Goal: Task Accomplishment & Management: Manage account settings

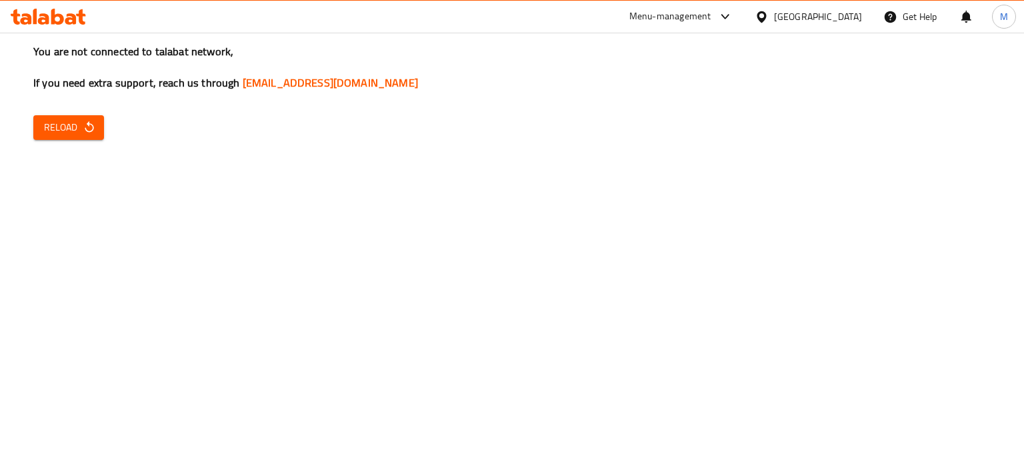
click at [71, 131] on span "Reload" at bounding box center [68, 127] width 49 height 17
click at [62, 119] on span "Reload" at bounding box center [68, 127] width 49 height 17
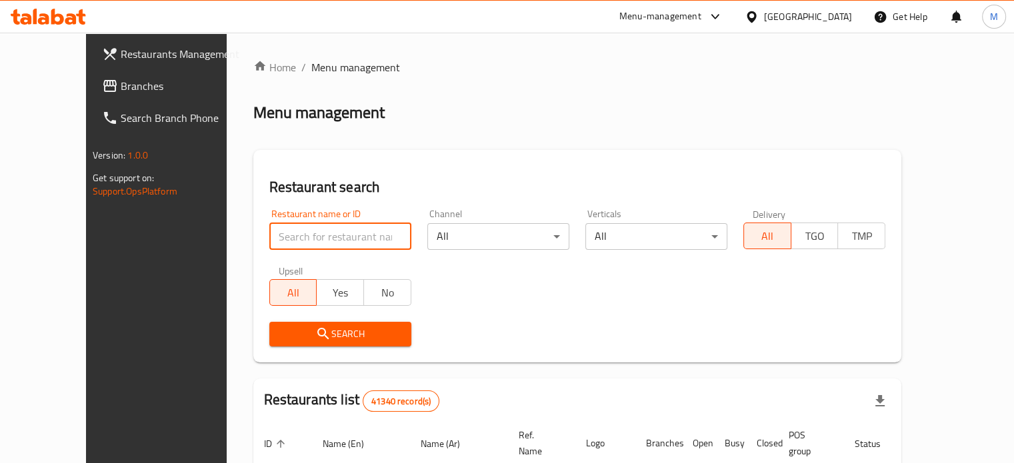
click at [296, 237] on input "search" at bounding box center [340, 236] width 142 height 27
paste input "740873"
click button "Search" at bounding box center [340, 334] width 142 height 25
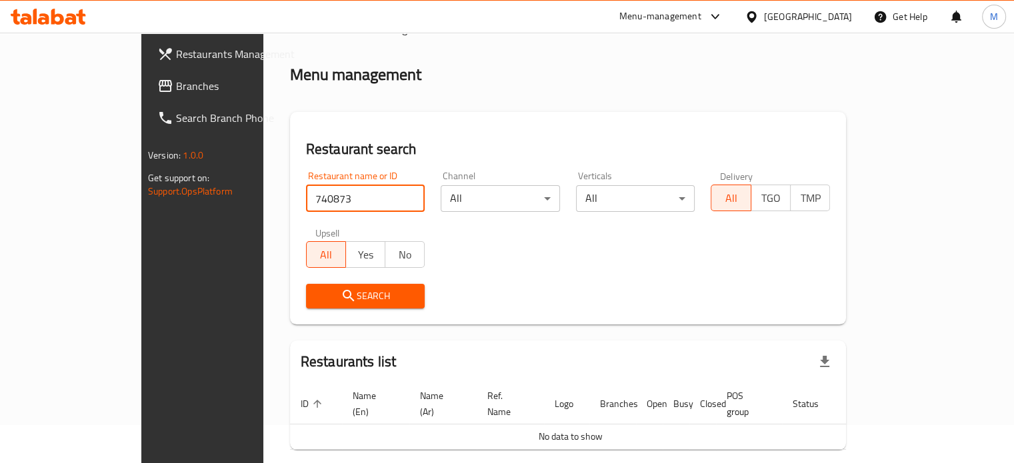
scroll to position [81, 0]
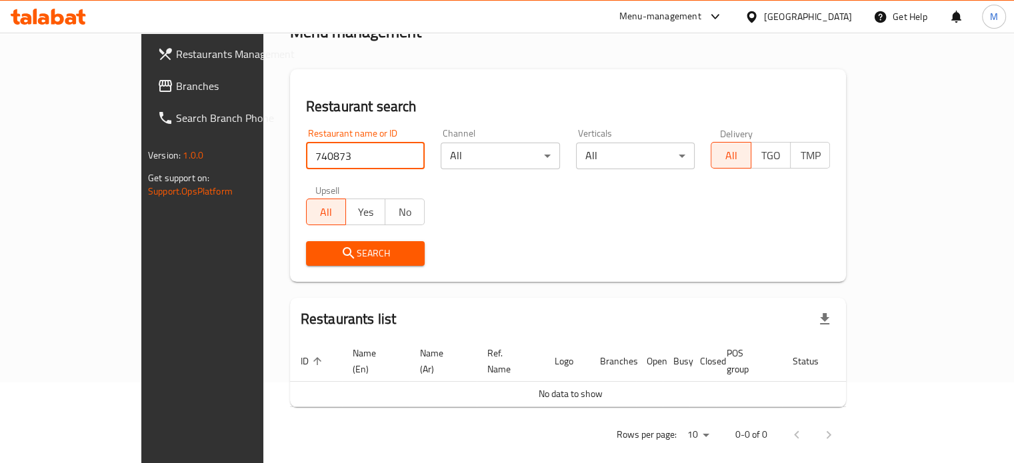
click at [331, 255] on span "Search" at bounding box center [366, 253] width 98 height 17
click at [323, 255] on span "Search" at bounding box center [366, 253] width 98 height 17
click at [307, 151] on input "740873" at bounding box center [365, 156] width 119 height 27
paste input "683811"
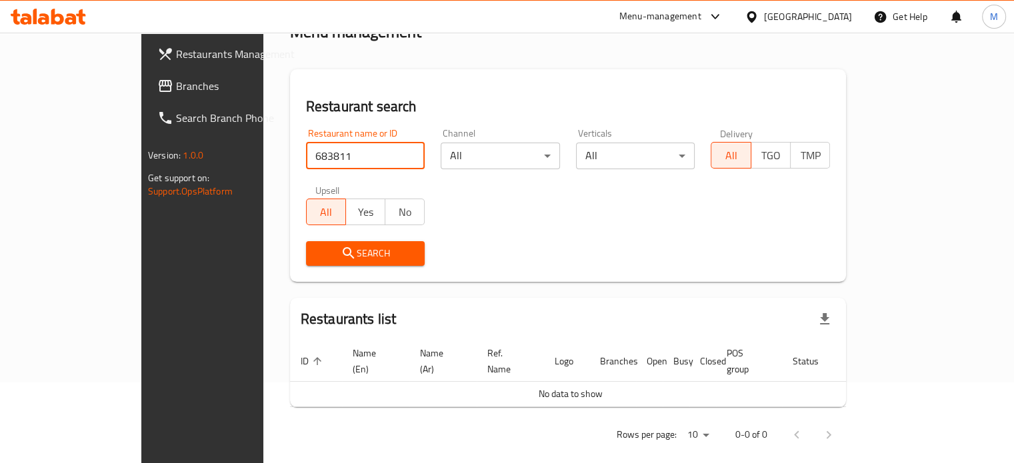
type input "683811"
click button "Search" at bounding box center [365, 253] width 119 height 25
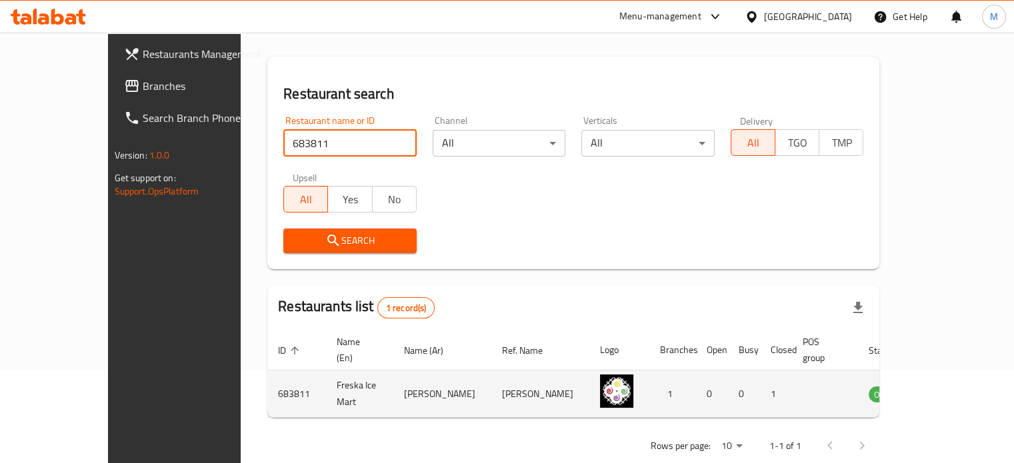
scroll to position [104, 0]
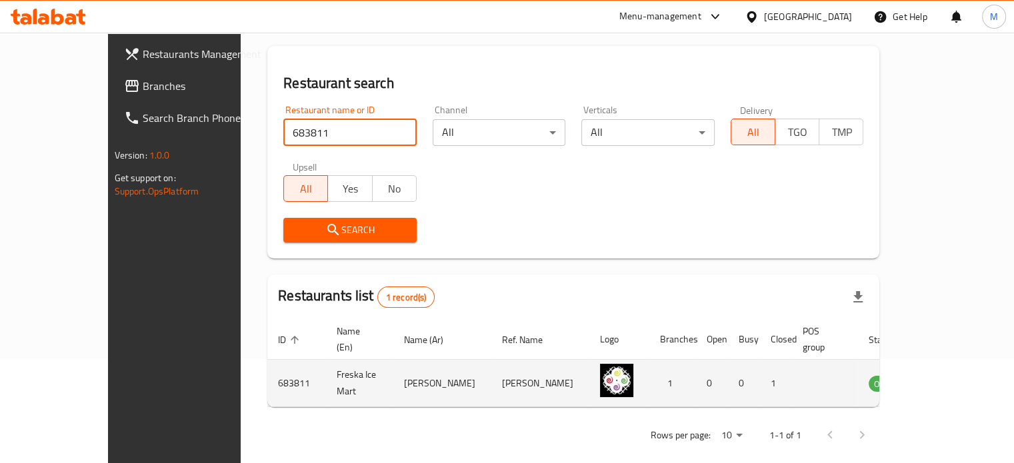
click at [952, 381] on icon "enhanced table" at bounding box center [949, 383] width 5 height 5
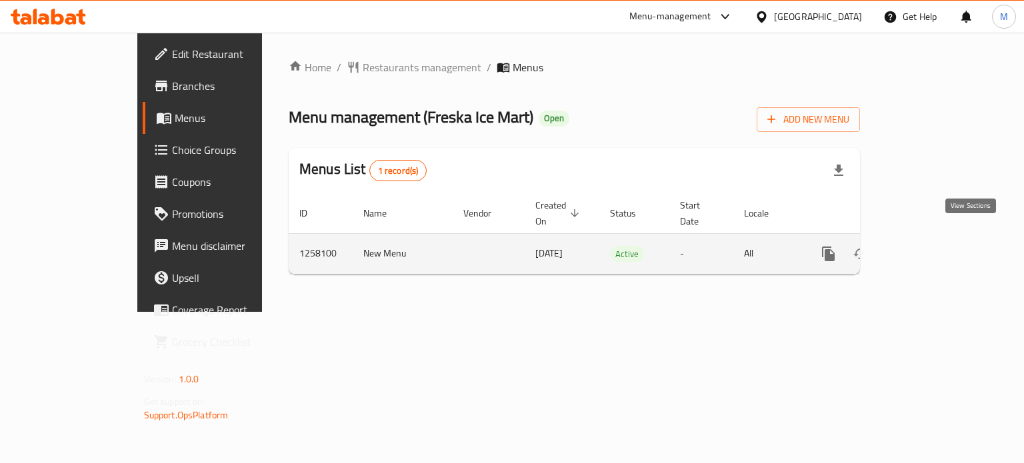
click at [931, 248] on icon "enhanced table" at bounding box center [925, 254] width 12 height 12
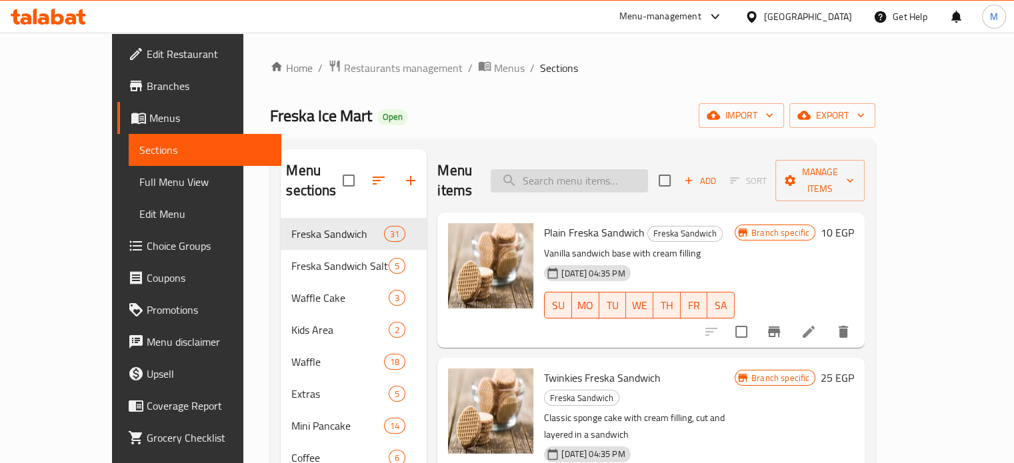
click at [591, 169] on input "search" at bounding box center [569, 180] width 157 height 23
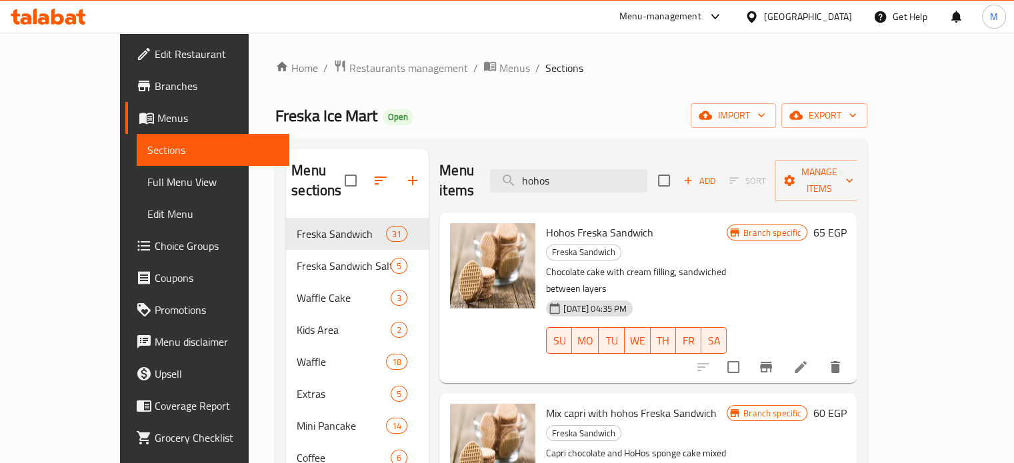
type input "hohos"
click at [774, 359] on icon "Branch-specific-item" at bounding box center [766, 367] width 16 height 16
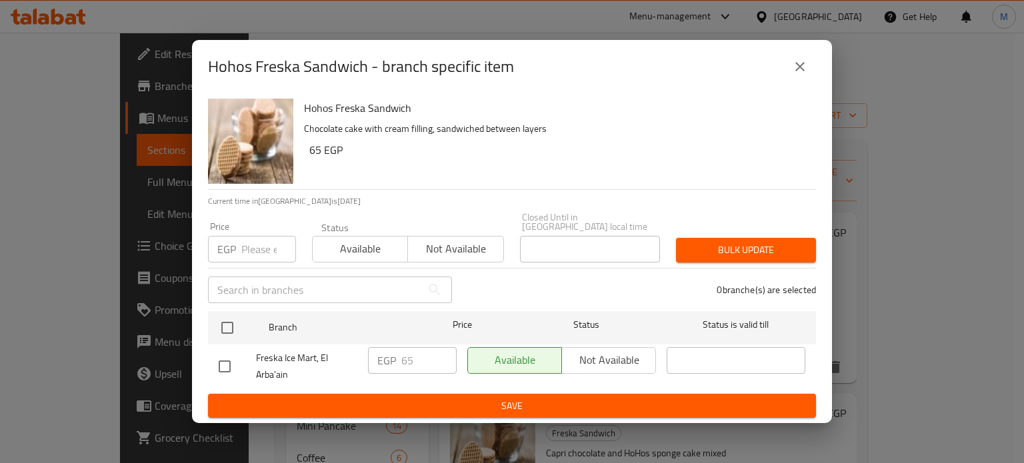
click at [262, 247] on input "number" at bounding box center [268, 249] width 55 height 27
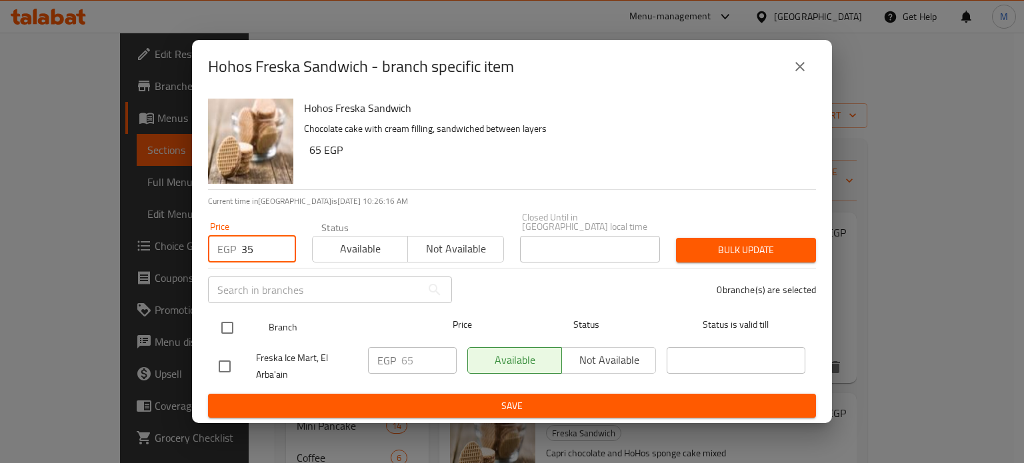
type input "35"
click at [229, 321] on input "checkbox" at bounding box center [227, 328] width 28 height 28
checkbox input "true"
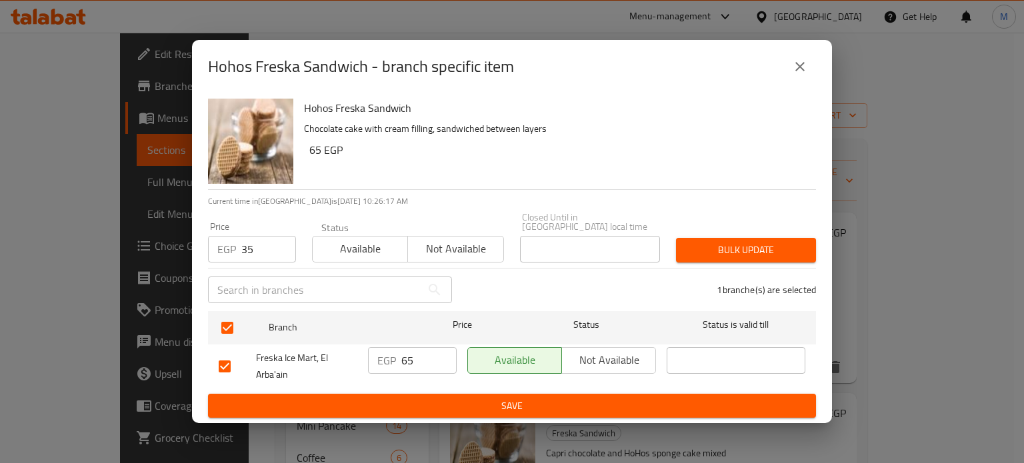
click at [736, 238] on button "Bulk update" at bounding box center [746, 250] width 140 height 25
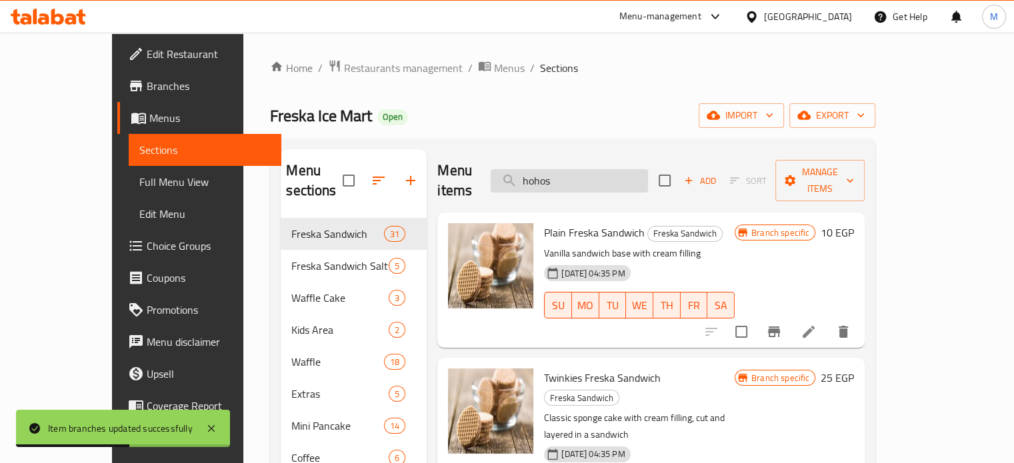
click at [608, 169] on input "hohos" at bounding box center [569, 180] width 157 height 23
click at [590, 169] on input "hohos" at bounding box center [569, 180] width 157 height 23
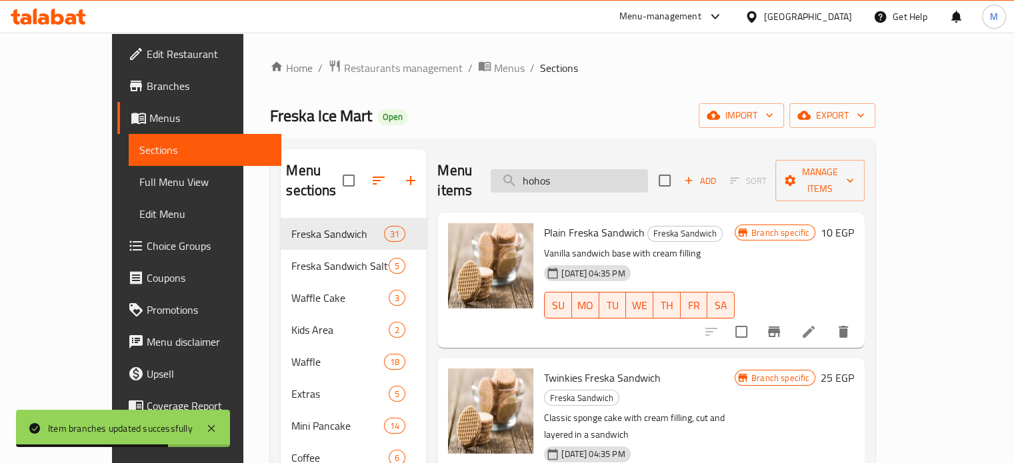
type input "\"
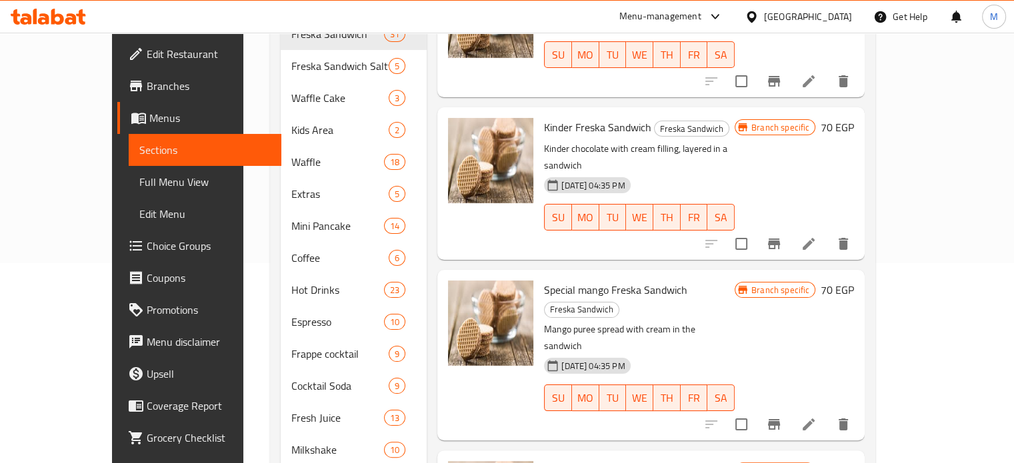
scroll to position [1889, 0]
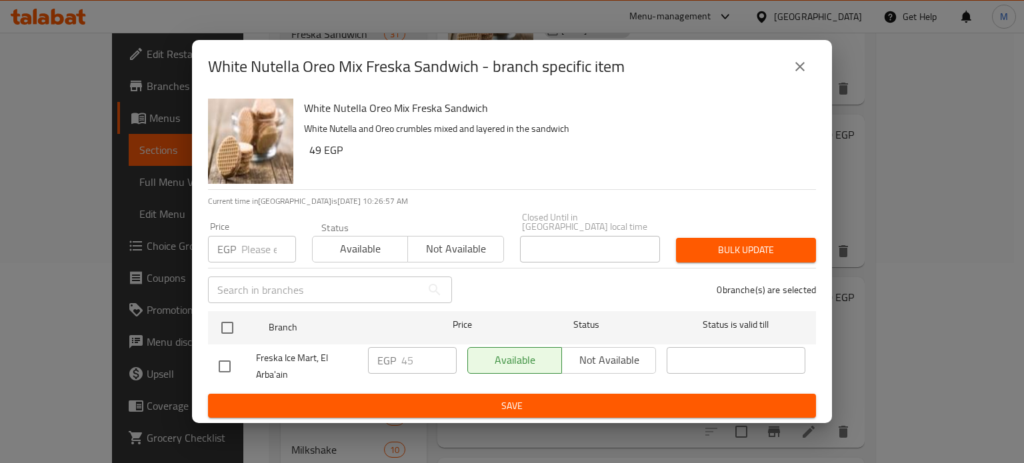
click at [262, 241] on input "number" at bounding box center [268, 249] width 55 height 27
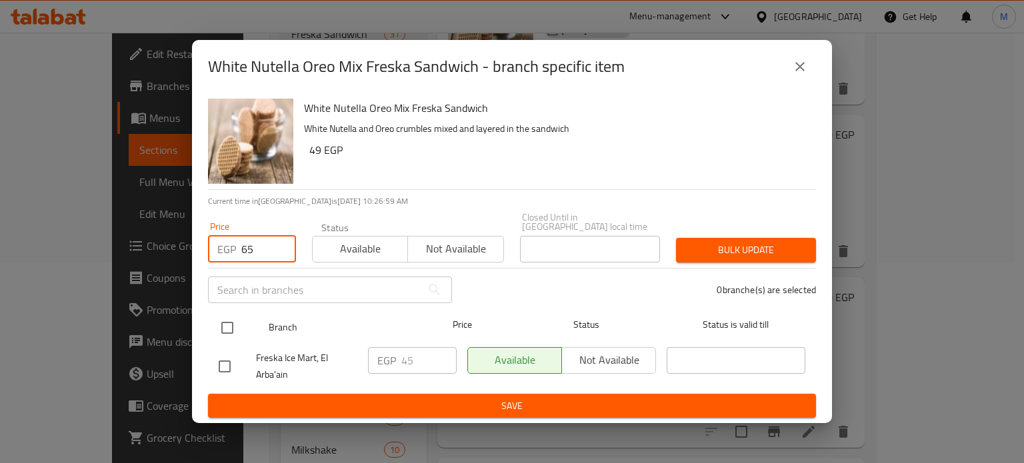
type input "65"
click at [230, 321] on input "checkbox" at bounding box center [227, 328] width 28 height 28
checkbox input "true"
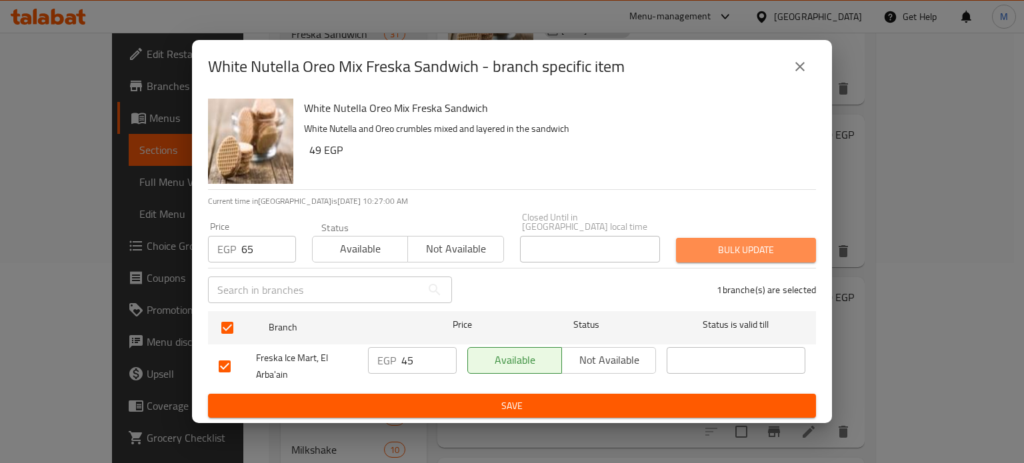
click at [722, 242] on span "Bulk update" at bounding box center [746, 250] width 119 height 17
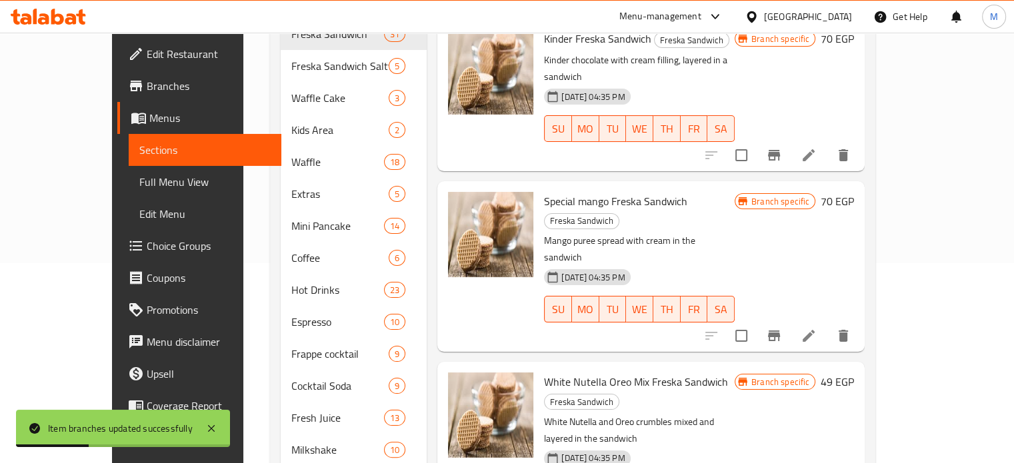
scroll to position [2022, 0]
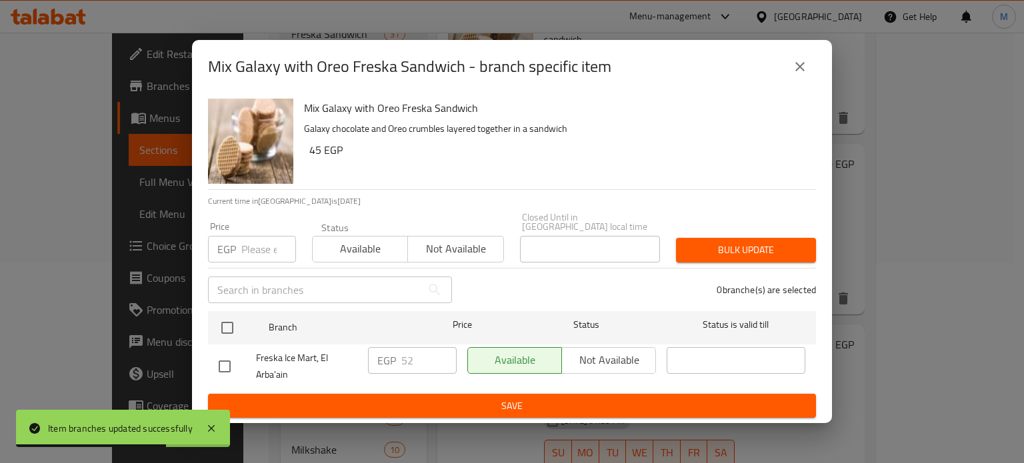
click at [261, 242] on input "number" at bounding box center [268, 249] width 55 height 27
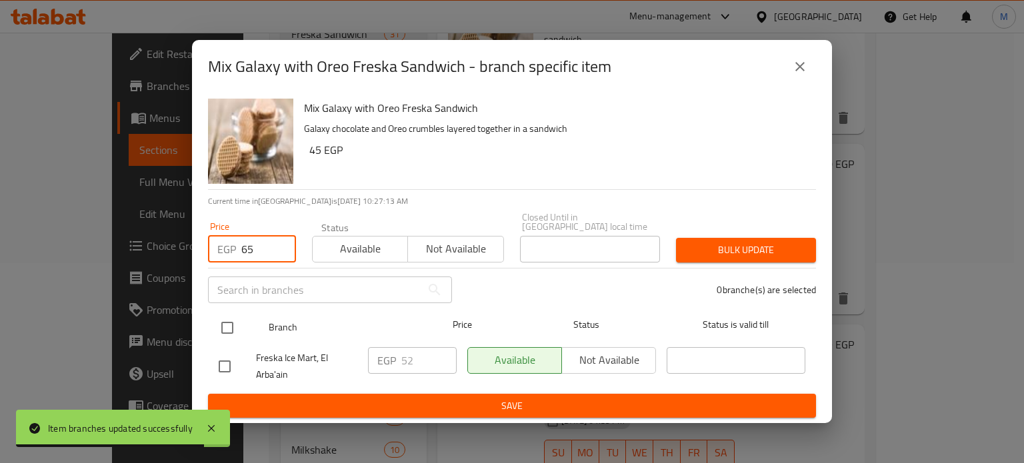
type input "65"
click at [228, 324] on input "checkbox" at bounding box center [227, 328] width 28 height 28
checkbox input "true"
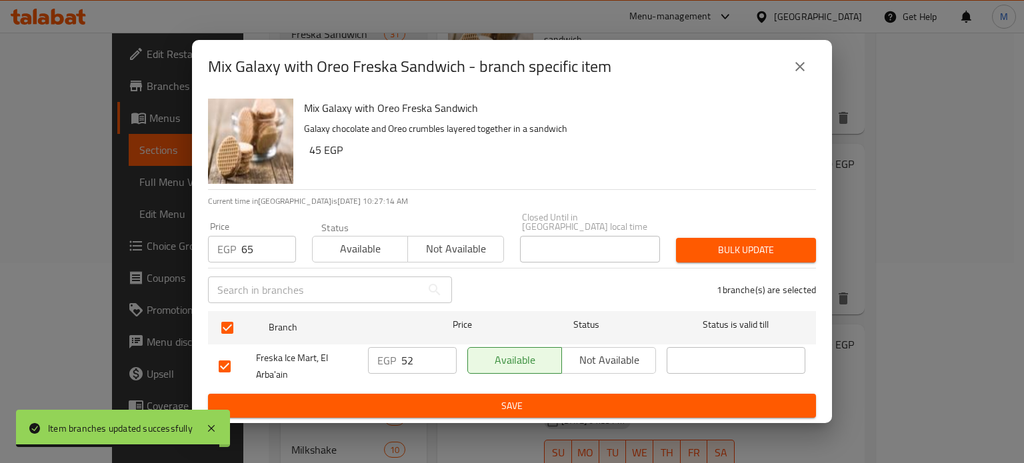
click at [696, 248] on span "Bulk update" at bounding box center [746, 250] width 119 height 17
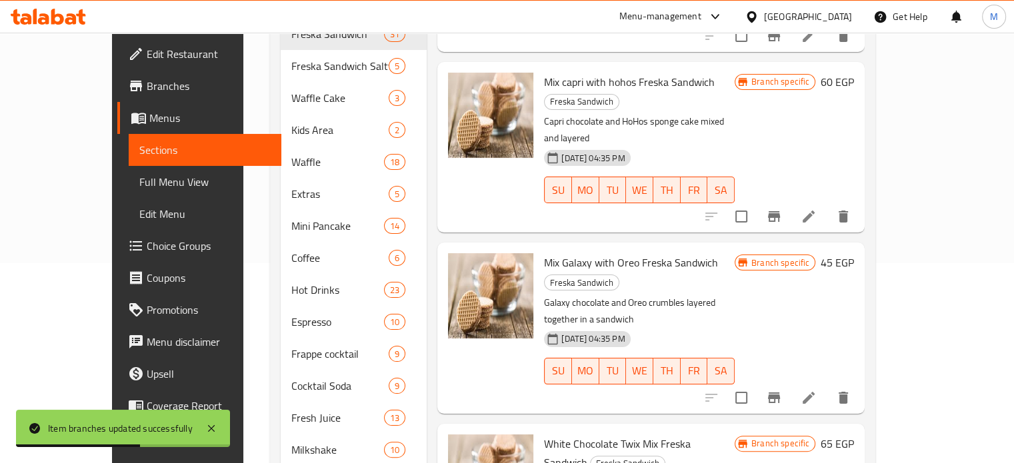
scroll to position [2467, 0]
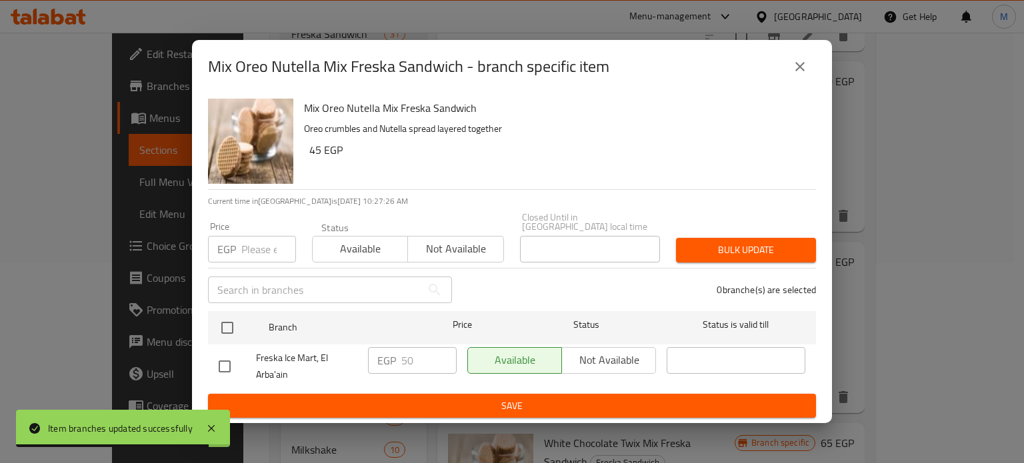
click at [261, 252] on input "number" at bounding box center [268, 249] width 55 height 27
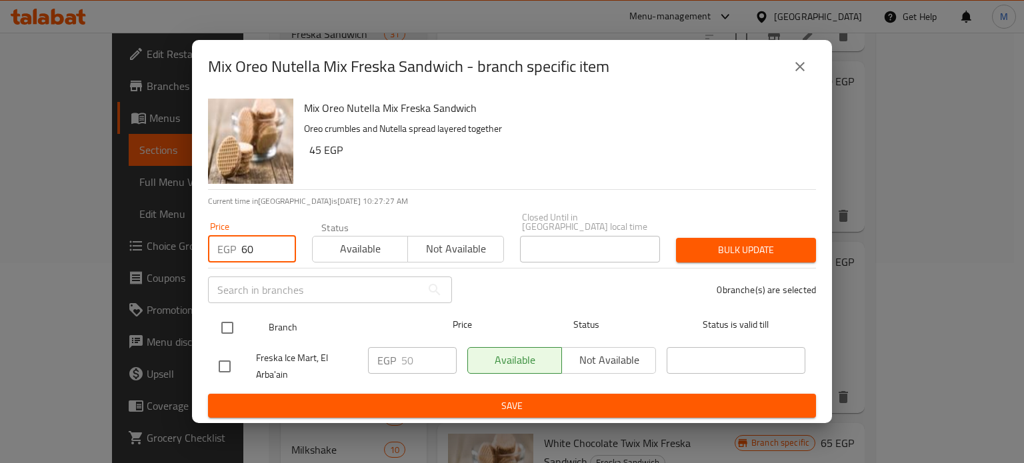
type input "60"
click at [231, 323] on input "checkbox" at bounding box center [227, 328] width 28 height 28
checkbox input "true"
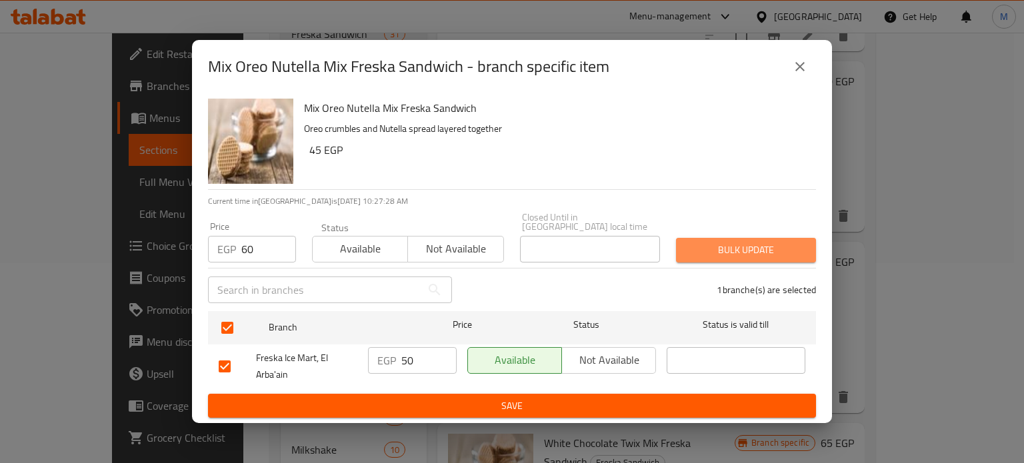
click at [707, 248] on span "Bulk update" at bounding box center [746, 250] width 119 height 17
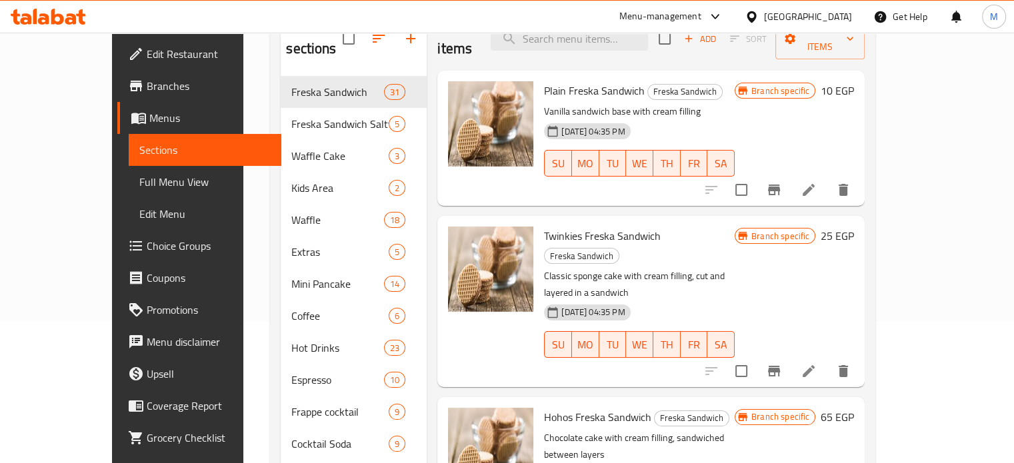
scroll to position [0, 0]
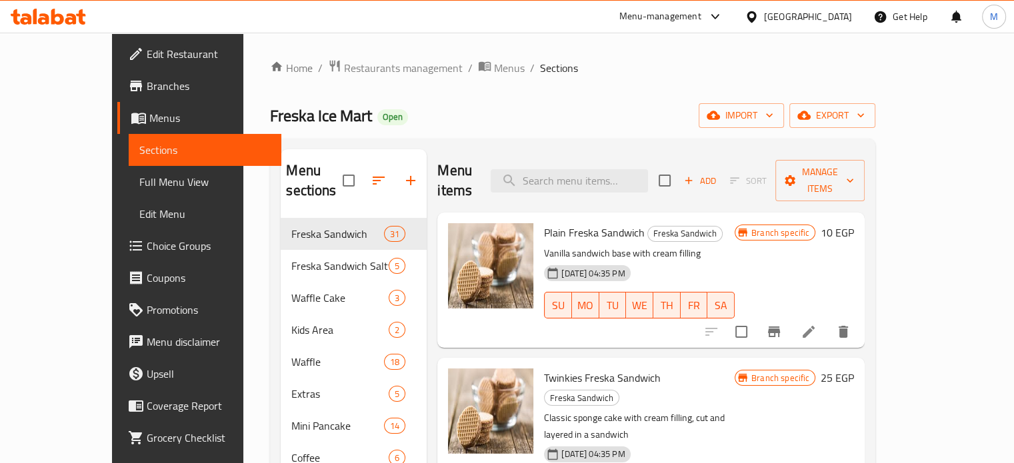
click at [718, 173] on span "Add" at bounding box center [700, 180] width 36 height 15
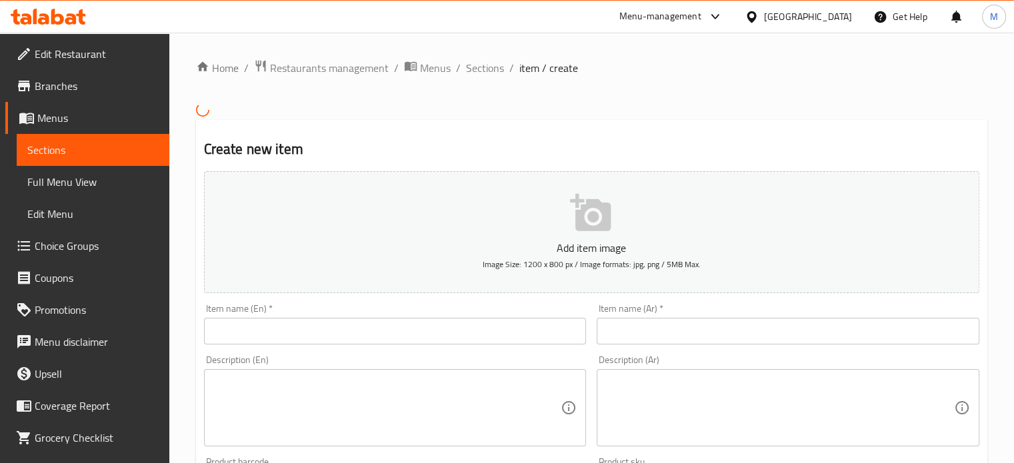
click at [631, 327] on input "text" at bounding box center [788, 331] width 383 height 27
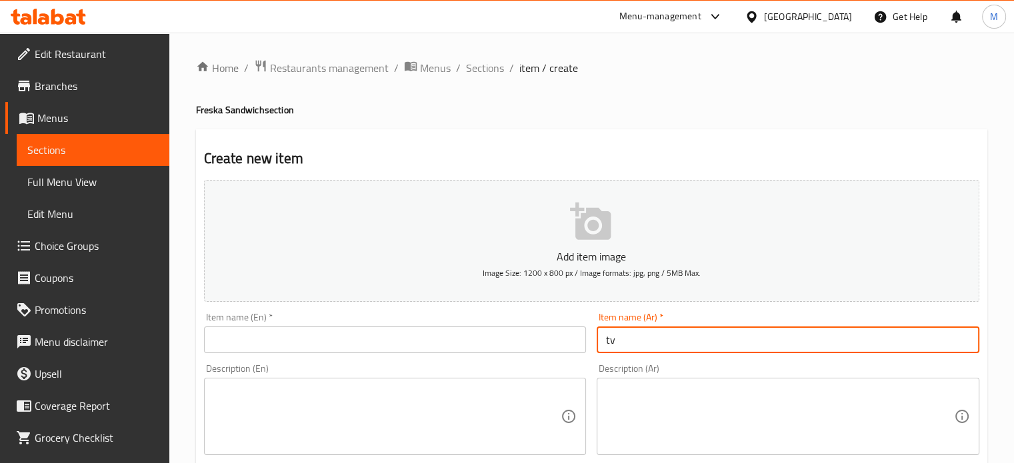
type input "t"
click at [629, 336] on input "فريسكا كيت كات تويكس" at bounding box center [788, 340] width 383 height 27
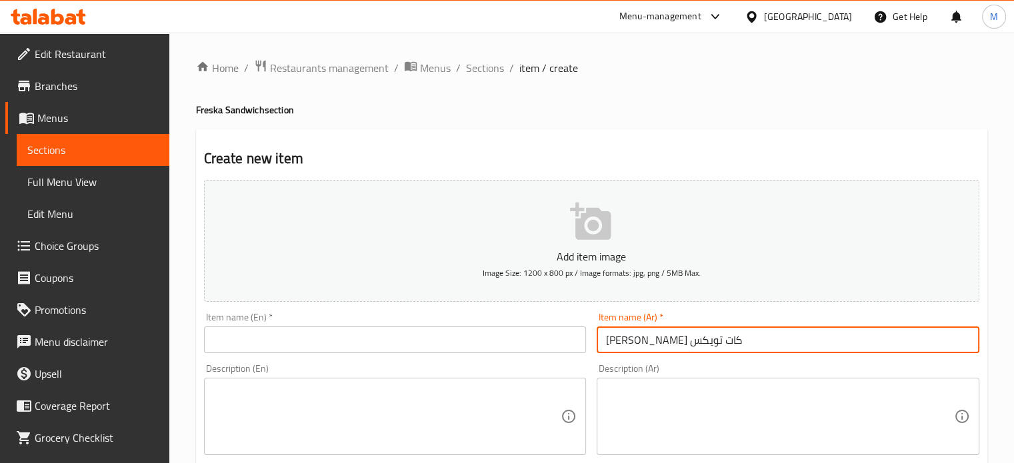
type input "فريسكا كيت كات تويكس"
click at [478, 67] on span "Sections" at bounding box center [485, 68] width 38 height 16
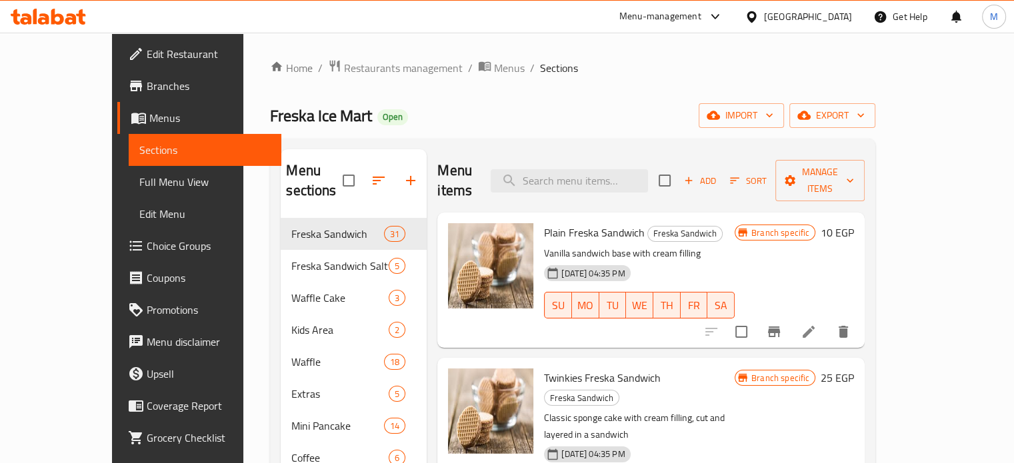
click at [550, 223] on span "Plain Freska Sandwich" at bounding box center [594, 233] width 101 height 20
copy span "Freska"
click at [718, 173] on span "Add" at bounding box center [700, 180] width 36 height 15
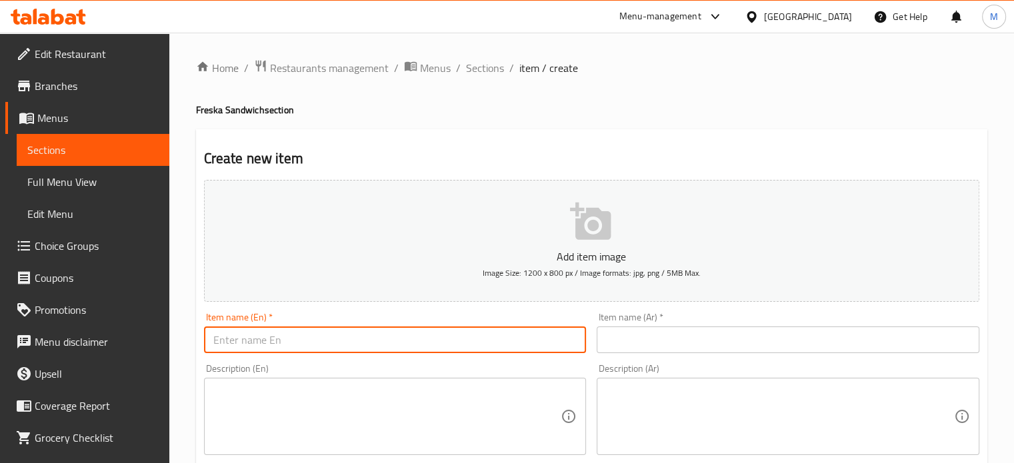
click at [296, 338] on input "text" at bounding box center [395, 340] width 383 height 27
paste input "Freska"
type input "Freska"
paste input "فريسكا كيت كات تويكس"
click at [625, 341] on input "text" at bounding box center [788, 340] width 383 height 27
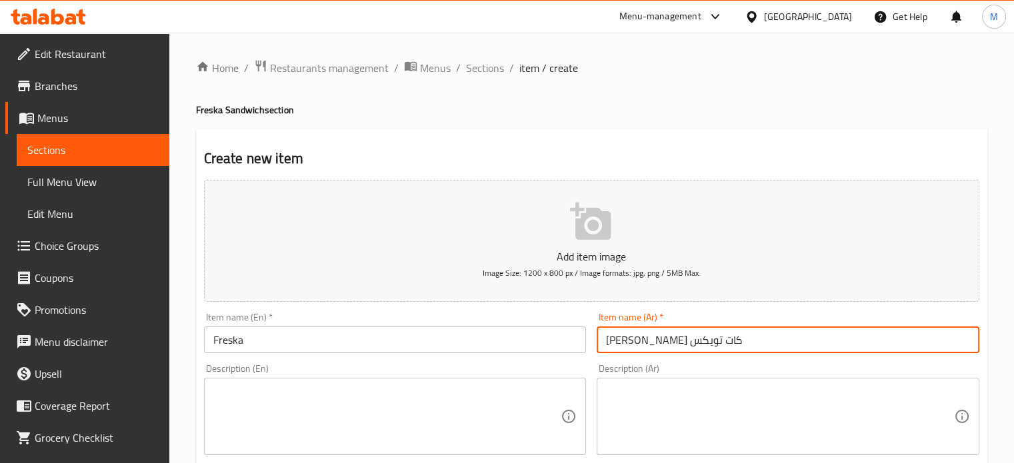
type input "فريسكا كيت كات تويكس"
click at [292, 335] on input "Freska" at bounding box center [395, 340] width 383 height 27
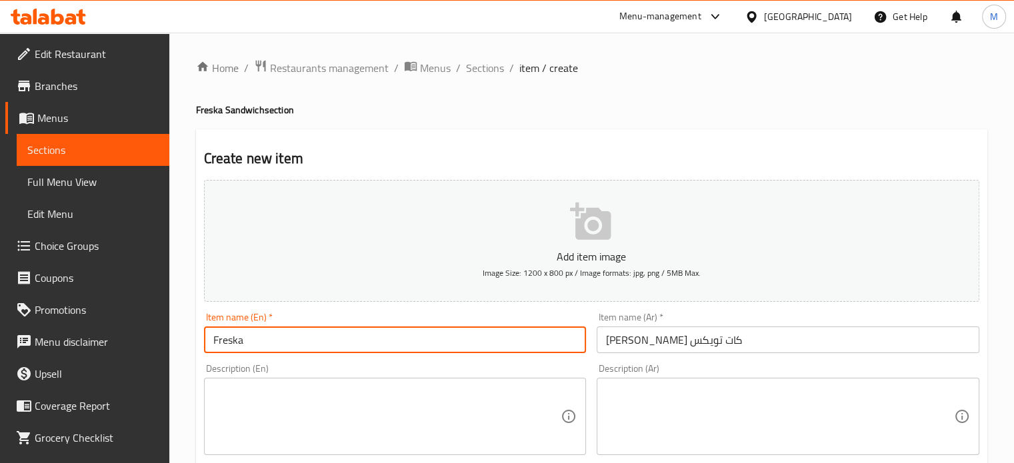
paste input "Fresca Kit Kat Twix"
click at [257, 338] on input "Freska Fresca Kit Kat Twix" at bounding box center [395, 340] width 383 height 27
click at [213, 342] on input "Freska Kit Kat Twix" at bounding box center [395, 340] width 383 height 27
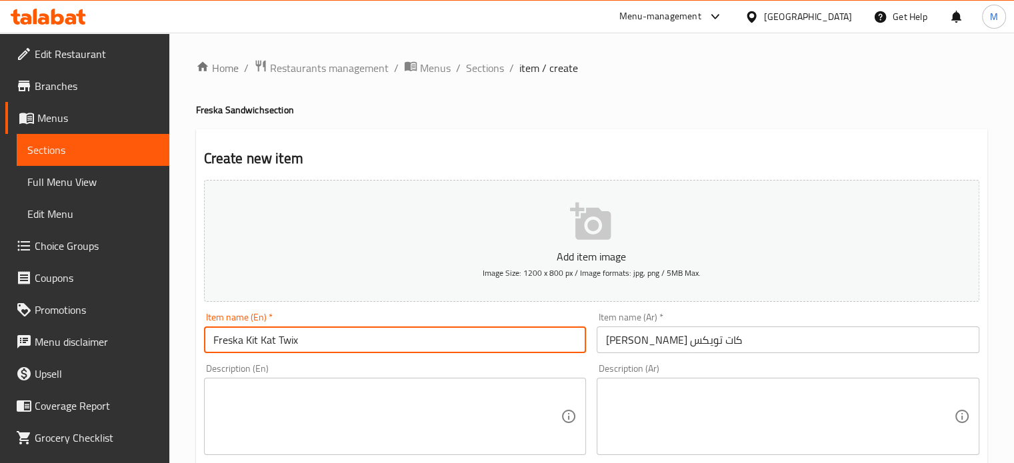
click at [359, 338] on input "Freska Kit Kat Twix" at bounding box center [395, 340] width 383 height 27
paste input "Freska"
click at [298, 339] on input "Freska Kit Kat TwixFreska" at bounding box center [395, 340] width 383 height 27
click at [230, 342] on input "Freska Kit Kat Twix Freska" at bounding box center [395, 340] width 383 height 27
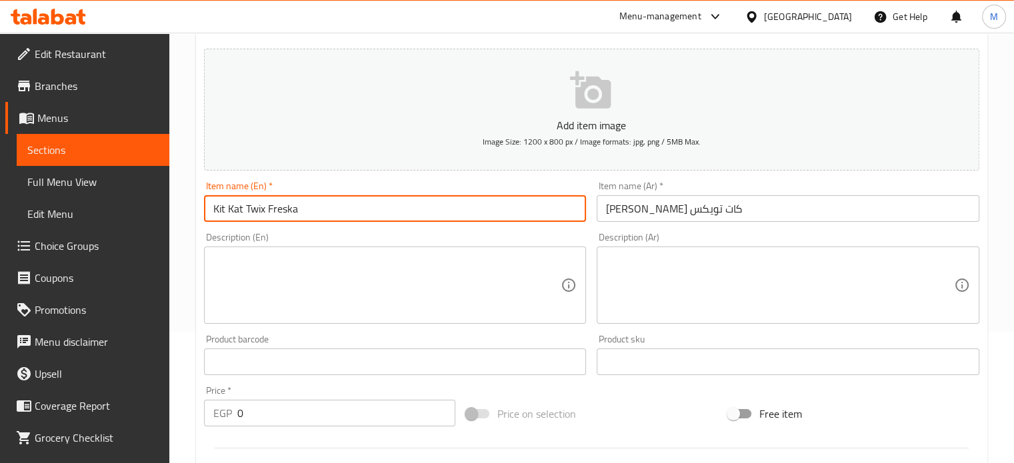
scroll to position [133, 0]
type input "Kit Kat Twix Freska"
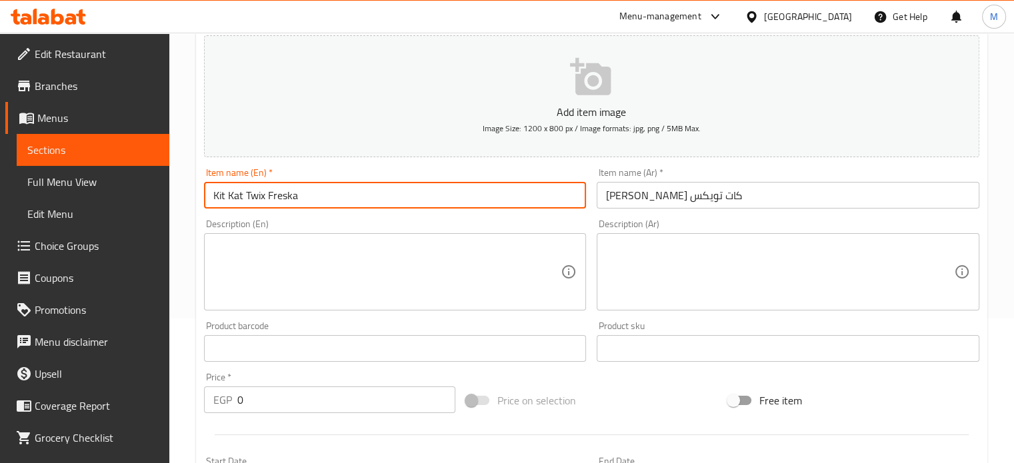
scroll to position [155, 0]
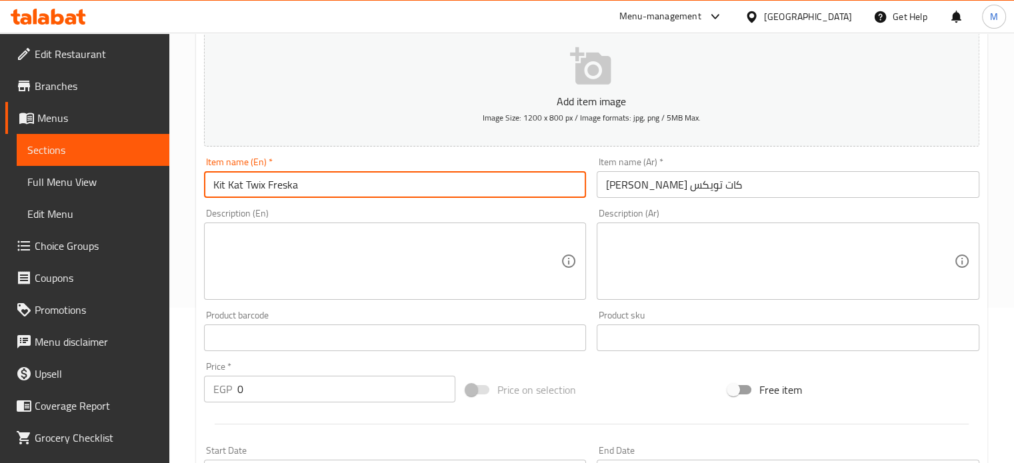
drag, startPoint x: 253, startPoint y: 391, endPoint x: 206, endPoint y: 396, distance: 47.6
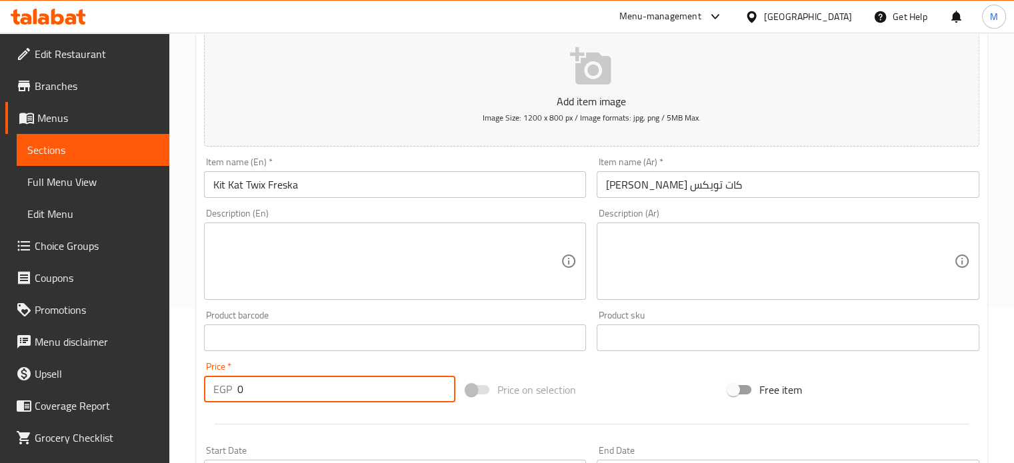
click at [219, 399] on div "EGP 0 Price *" at bounding box center [329, 389] width 251 height 27
type input "55"
click at [640, 395] on div "Price on selection" at bounding box center [592, 390] width 262 height 36
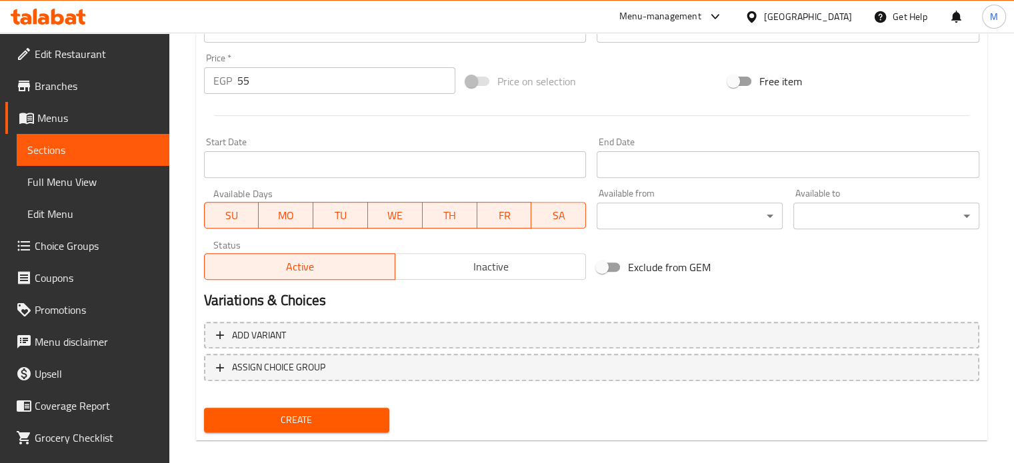
scroll to position [467, 0]
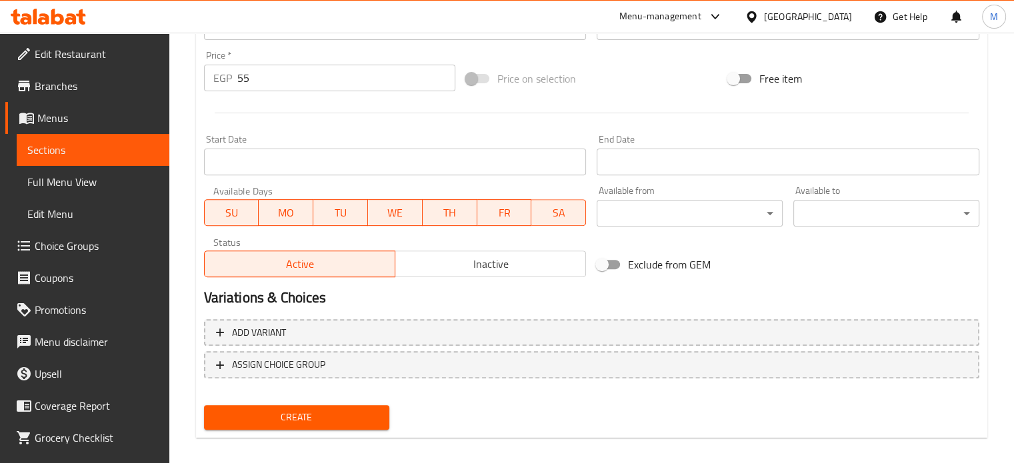
click at [357, 400] on div "Create" at bounding box center [297, 417] width 197 height 35
click at [356, 415] on span "Create" at bounding box center [297, 417] width 165 height 17
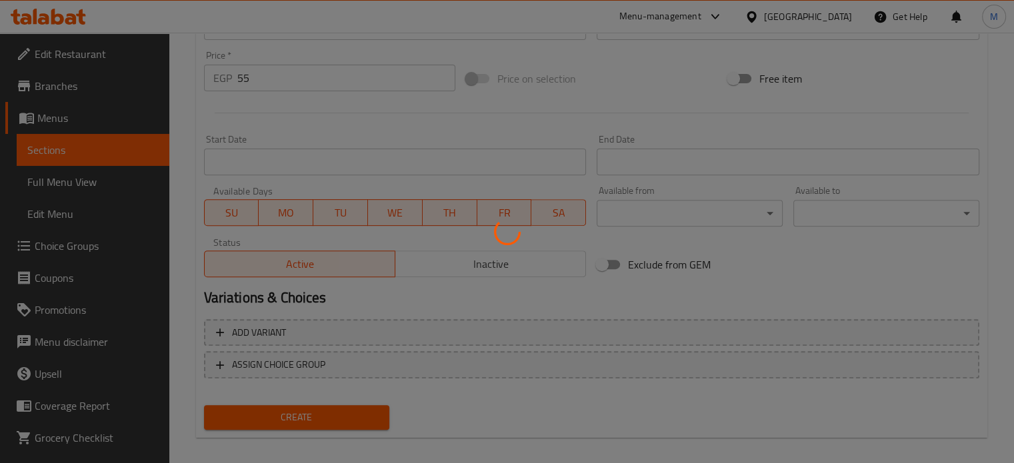
type input "0"
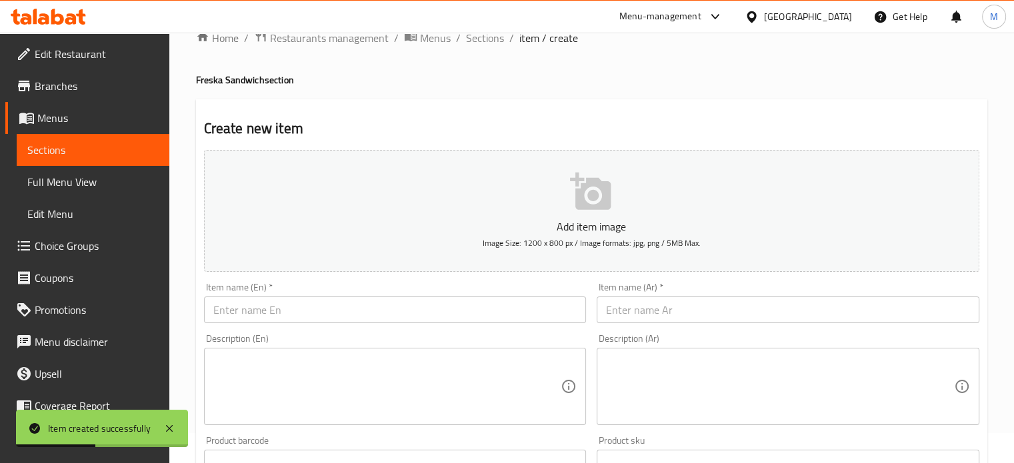
scroll to position [0, 0]
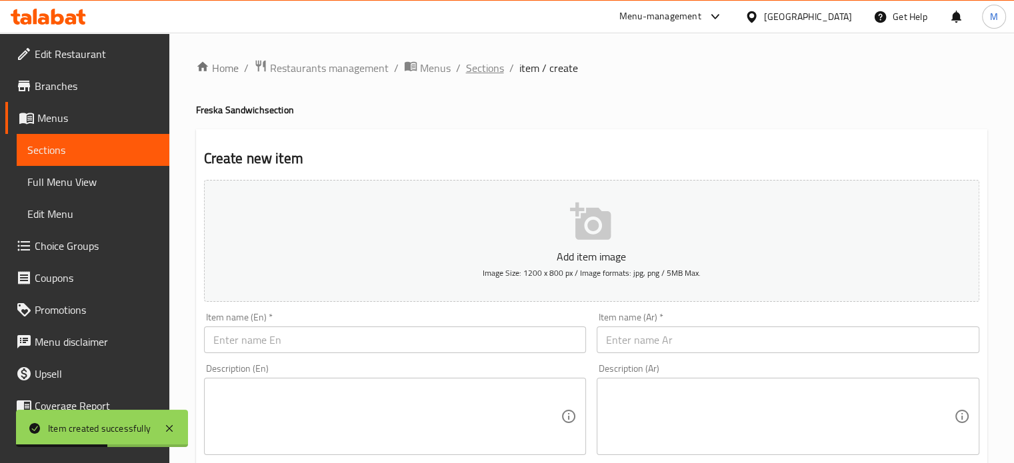
click at [500, 67] on span "Sections" at bounding box center [485, 68] width 38 height 16
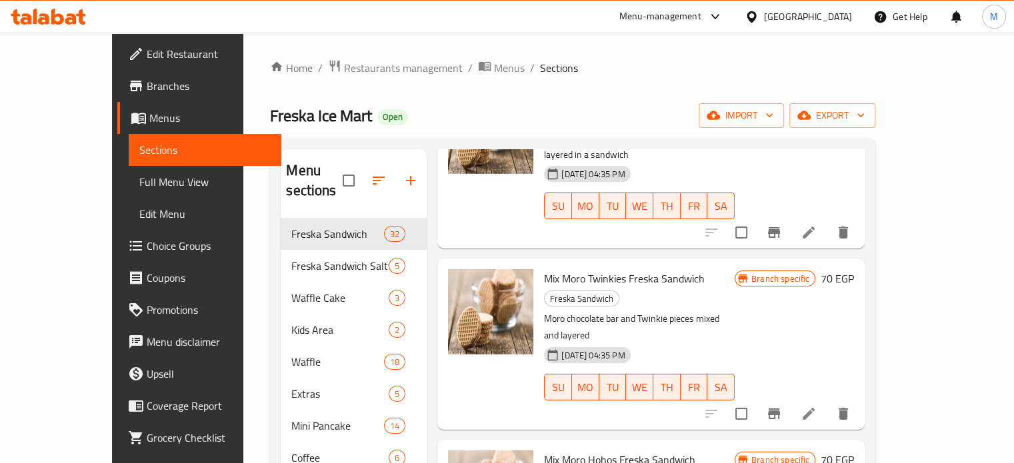
scroll to position [3556, 0]
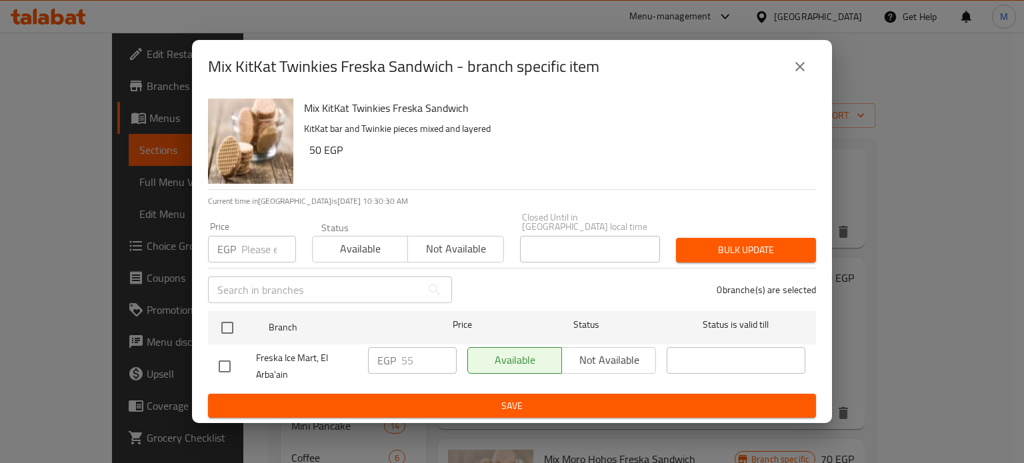
click at [253, 243] on input "number" at bounding box center [268, 249] width 55 height 27
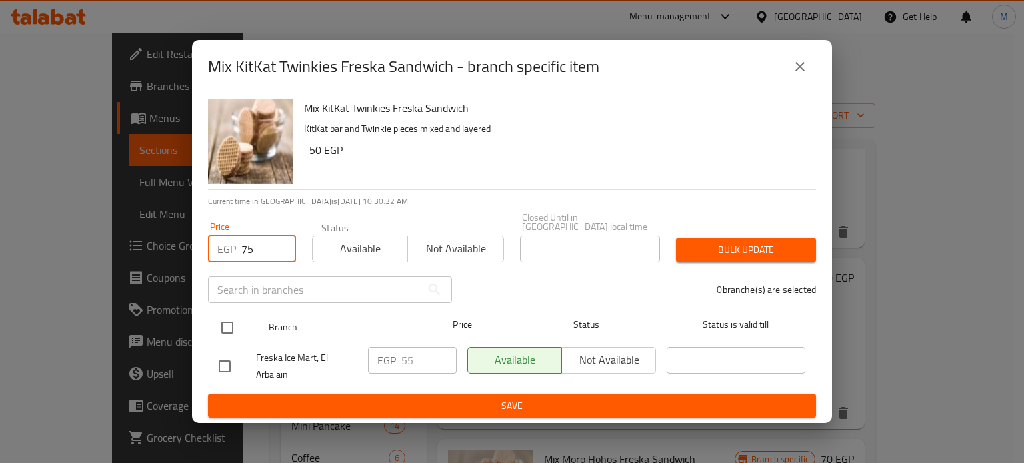
type input "75"
click at [225, 322] on input "checkbox" at bounding box center [227, 328] width 28 height 28
checkbox input "true"
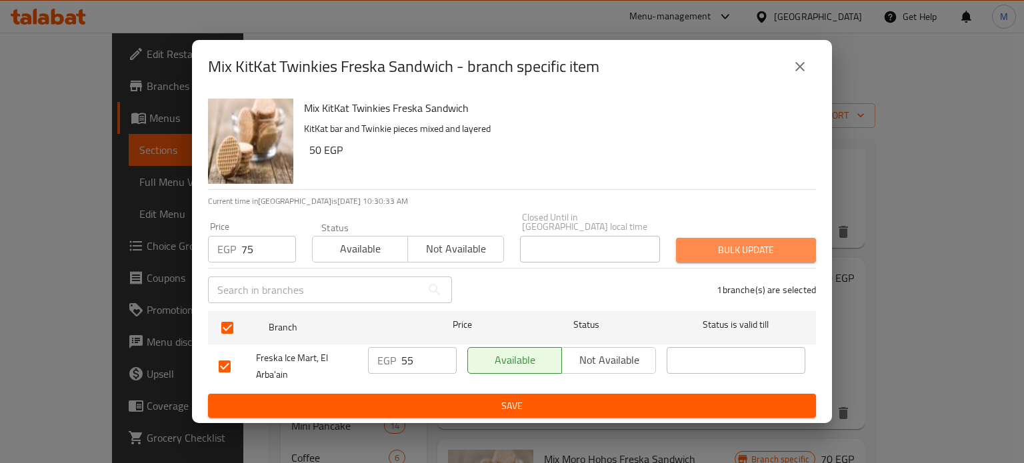
click at [755, 245] on span "Bulk update" at bounding box center [746, 250] width 119 height 17
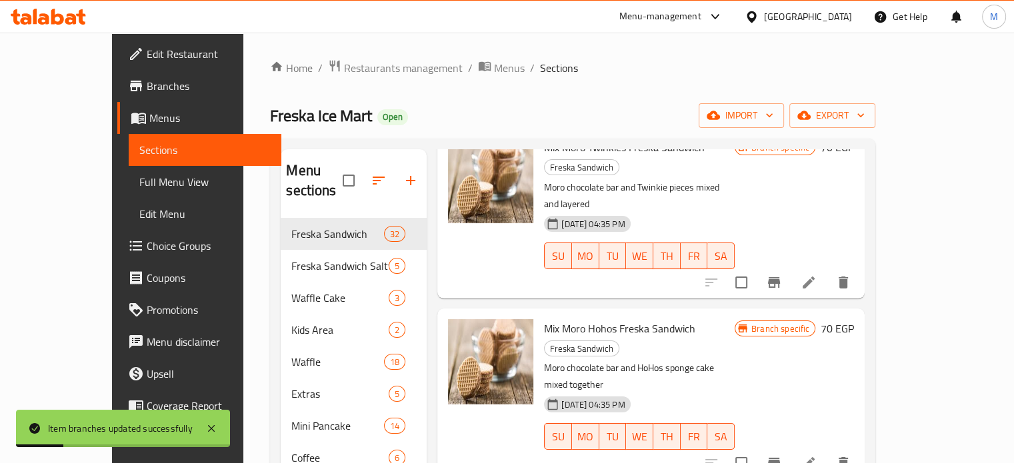
scroll to position [3711, 0]
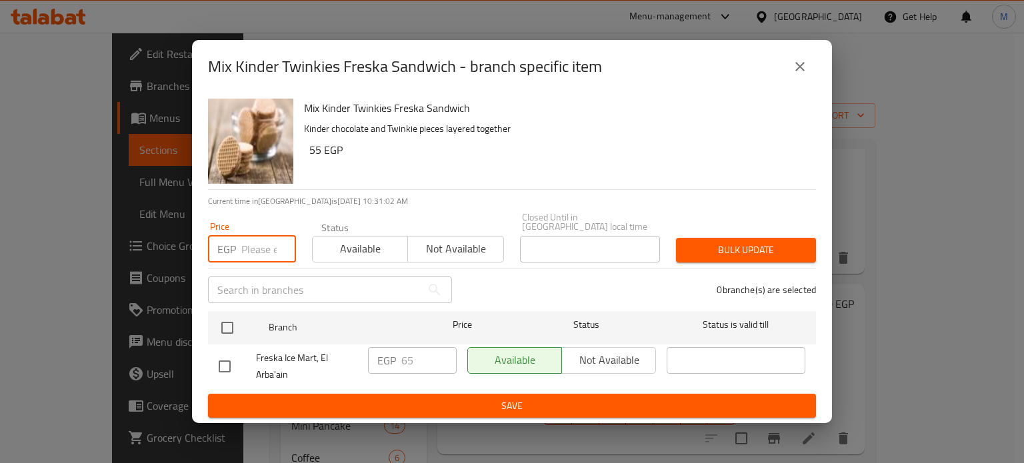
click at [257, 245] on input "number" at bounding box center [268, 249] width 55 height 27
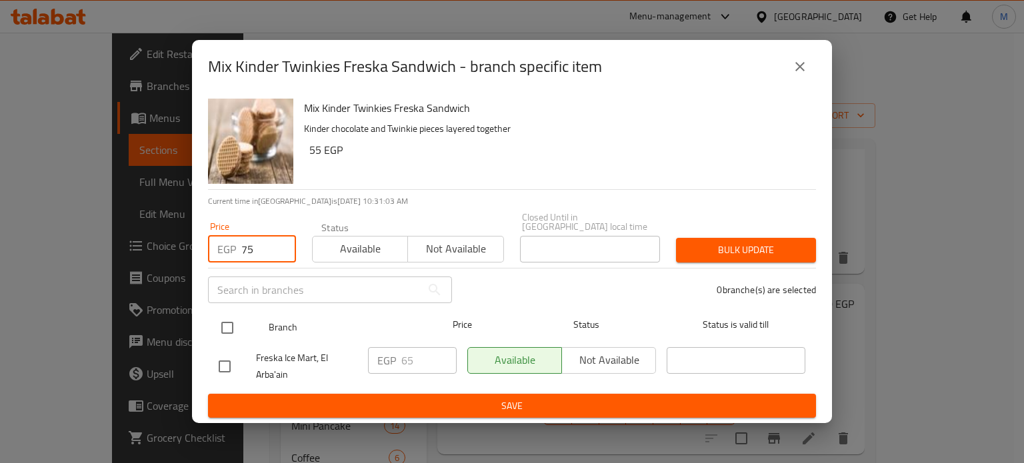
type input "75"
click at [223, 327] on input "checkbox" at bounding box center [227, 328] width 28 height 28
checkbox input "true"
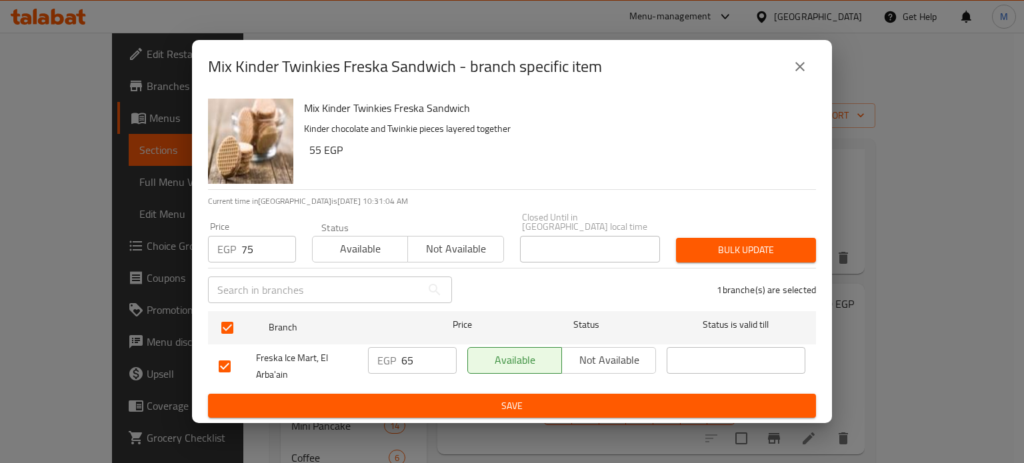
click at [725, 252] on span "Bulk update" at bounding box center [746, 250] width 119 height 17
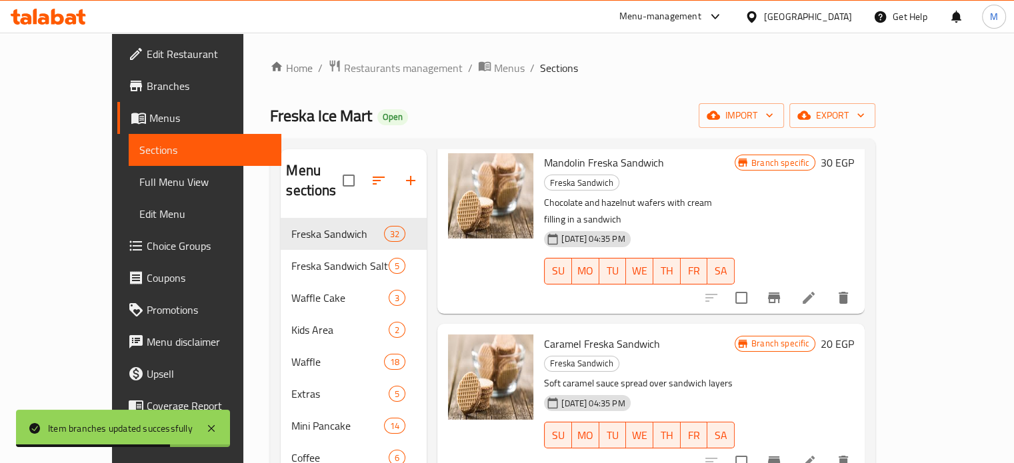
scroll to position [0, 0]
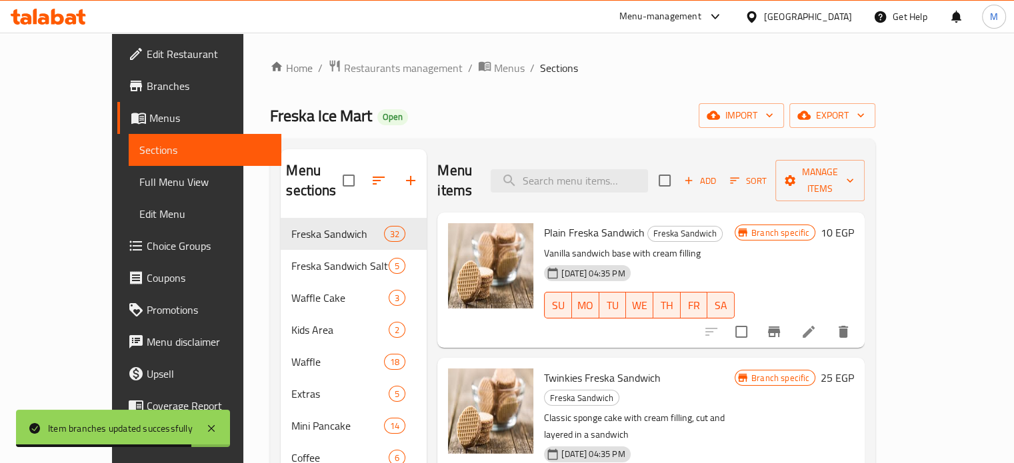
click at [718, 175] on span "Add" at bounding box center [700, 180] width 36 height 15
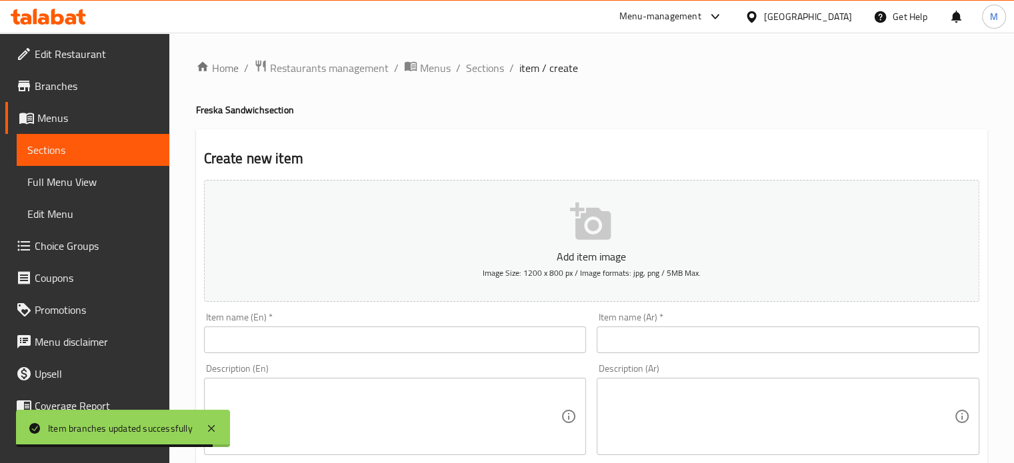
paste input "فريسكا ماندولين هوهوز"
click at [656, 338] on input "text" at bounding box center [788, 340] width 383 height 27
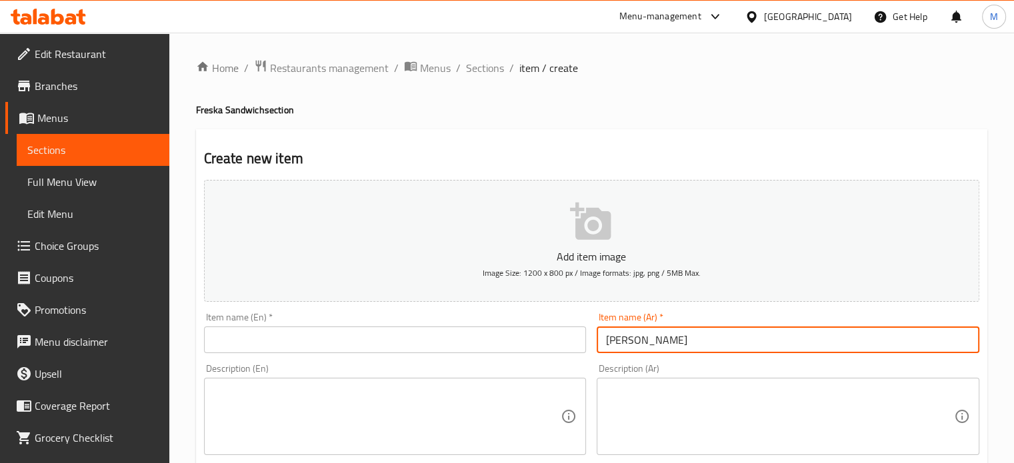
type input "فريسكا ماندولين هوهوز"
click at [373, 338] on input "text" at bounding box center [395, 340] width 383 height 27
paste input "Fresca Mandolin HoHos"
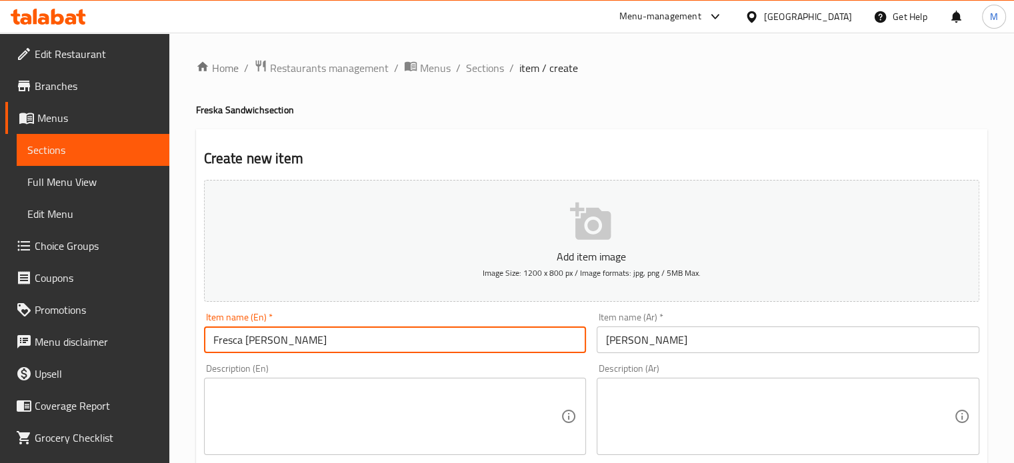
click at [237, 341] on input "Fresca Mandolin HoHos" at bounding box center [395, 340] width 383 height 27
click at [367, 343] on input "Freska Mandolin HoHos" at bounding box center [395, 340] width 383 height 27
type input "Freska Mandolin HoHos"
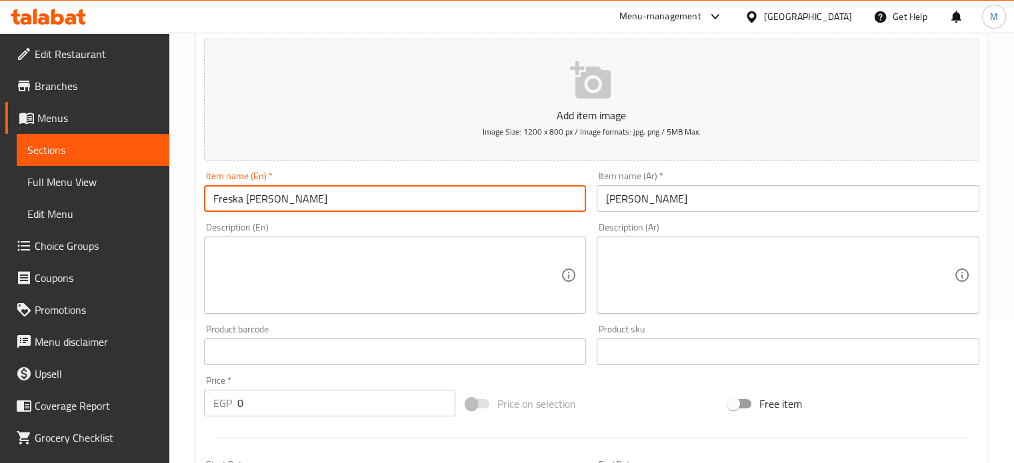
scroll to position [222, 0]
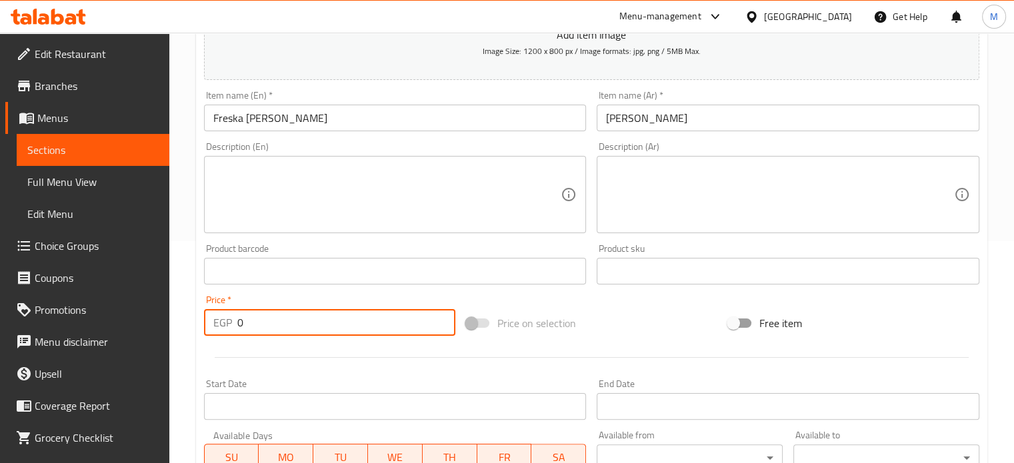
drag, startPoint x: 255, startPoint y: 333, endPoint x: 183, endPoint y: 338, distance: 71.5
click at [183, 338] on div "Home / Restaurants management / Menus / Sections / item / create Freska Sandwic…" at bounding box center [591, 265] width 845 height 909
type input "45"
click at [627, 319] on div "Price on selection" at bounding box center [592, 323] width 262 height 36
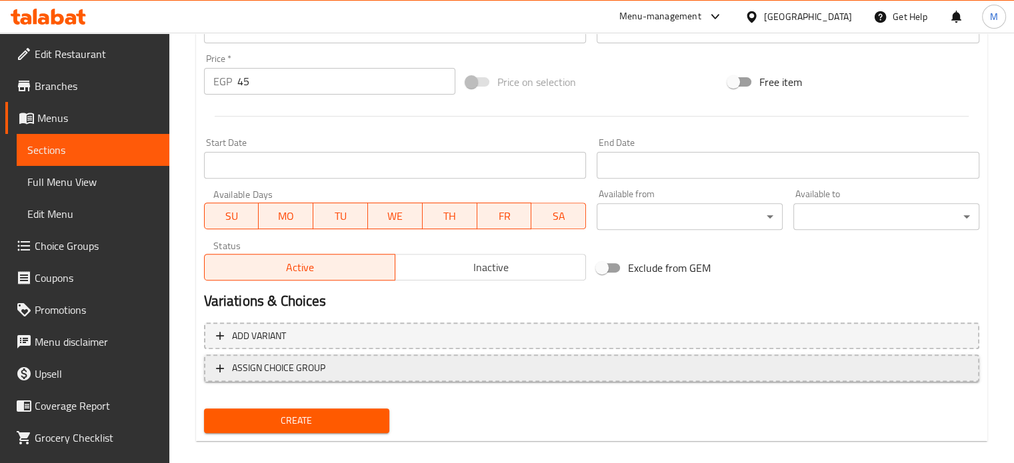
scroll to position [478, 0]
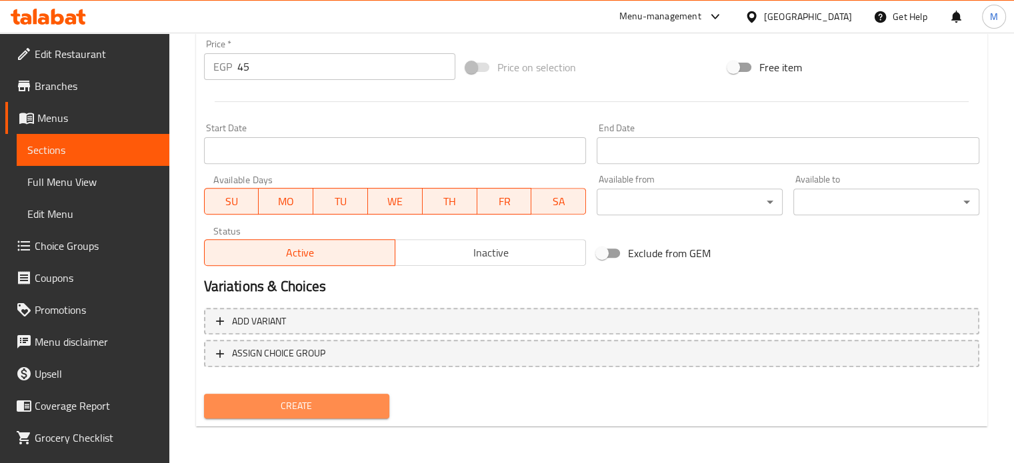
click at [304, 407] on span "Create" at bounding box center [297, 406] width 165 height 17
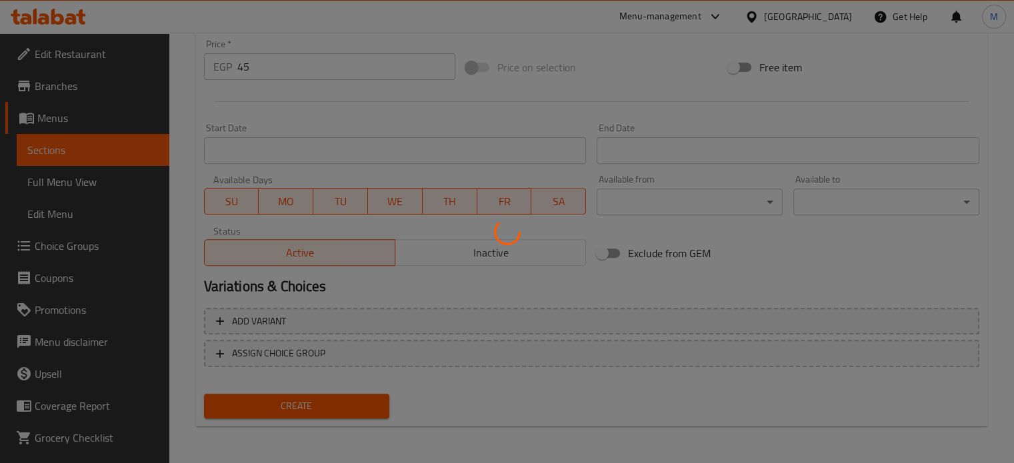
type input "0"
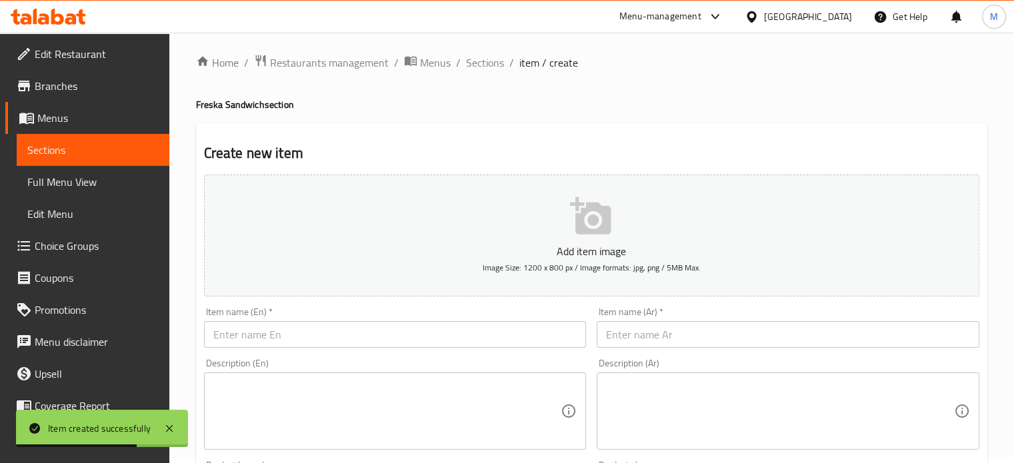
scroll to position [0, 0]
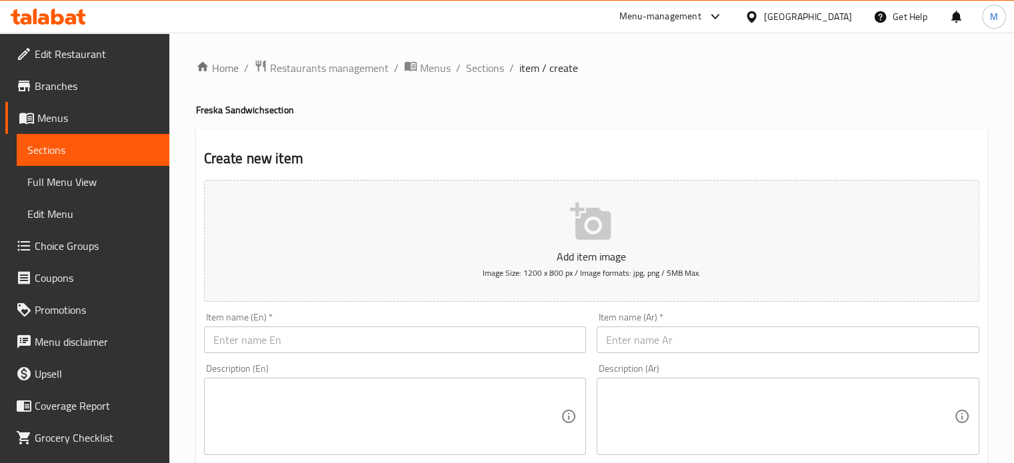
click at [660, 353] on input "text" at bounding box center [788, 340] width 383 height 27
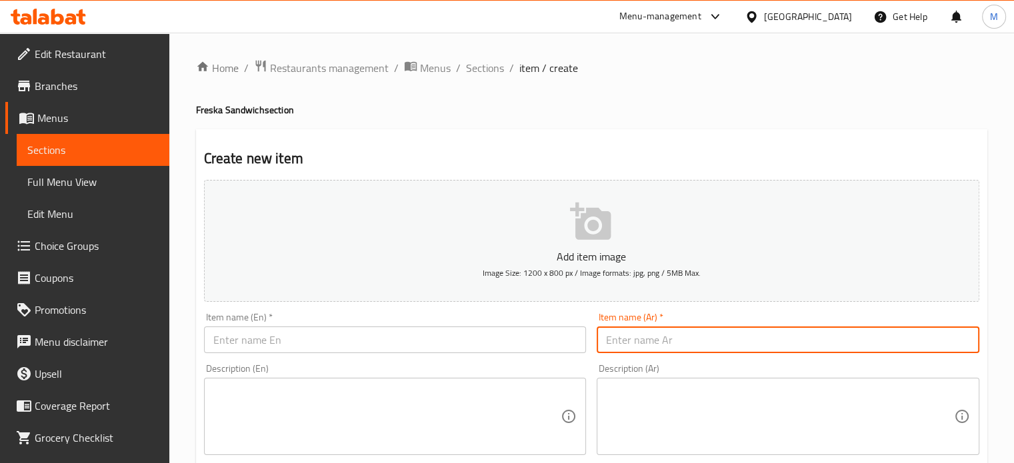
paste input "فريسكا ماندولين هوهوز"
click at [631, 339] on input "فريسكا ماندولين هوهوز" at bounding box center [788, 340] width 383 height 27
click at [631, 339] on input "فريسكا ماندولين توينكز" at bounding box center [788, 340] width 383 height 27
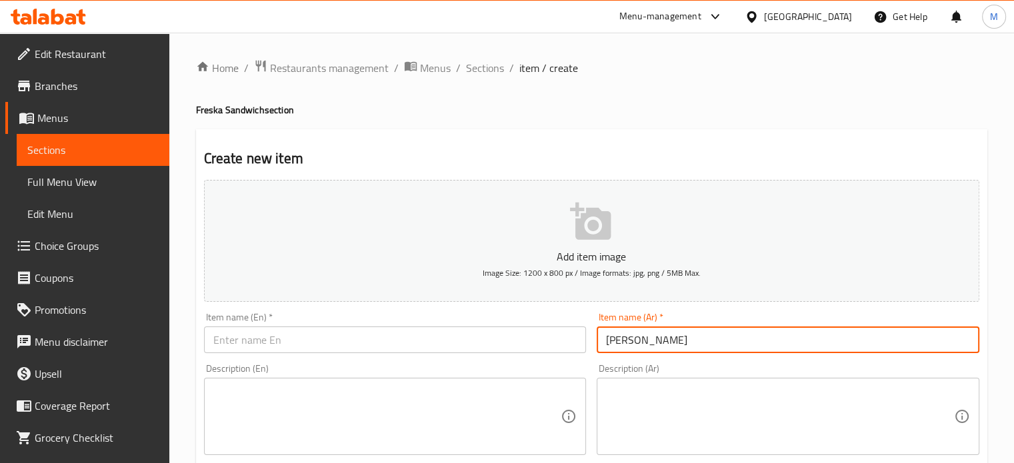
click at [631, 338] on input "فريسكا ماندولين توينكز" at bounding box center [788, 340] width 383 height 27
type input "فريسكا ماندولين توينكز"
click at [338, 335] on input "text" at bounding box center [395, 340] width 383 height 27
paste input "Fresca Mandolin Twinkies"
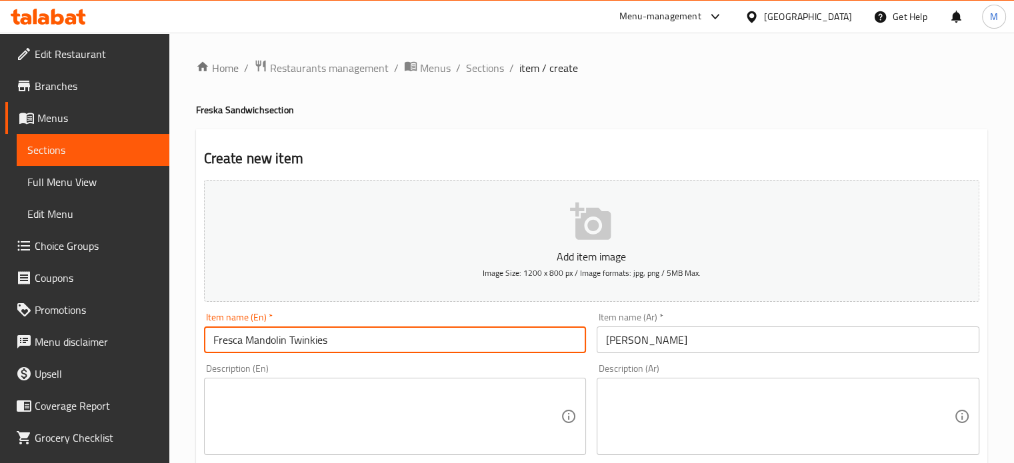
click at [237, 342] on input "Fresca Mandolin Twinkies" at bounding box center [395, 340] width 383 height 27
type input "Freska Mandolin Twinkies"
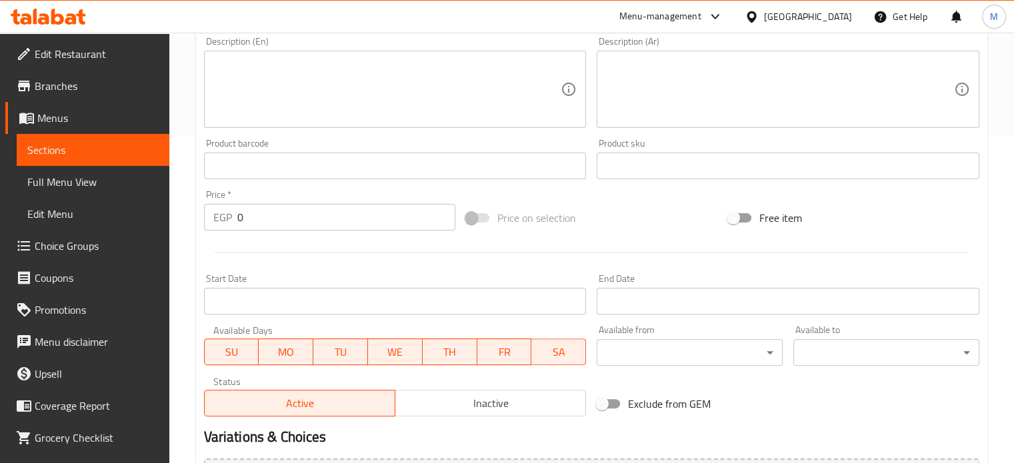
scroll to position [333, 0]
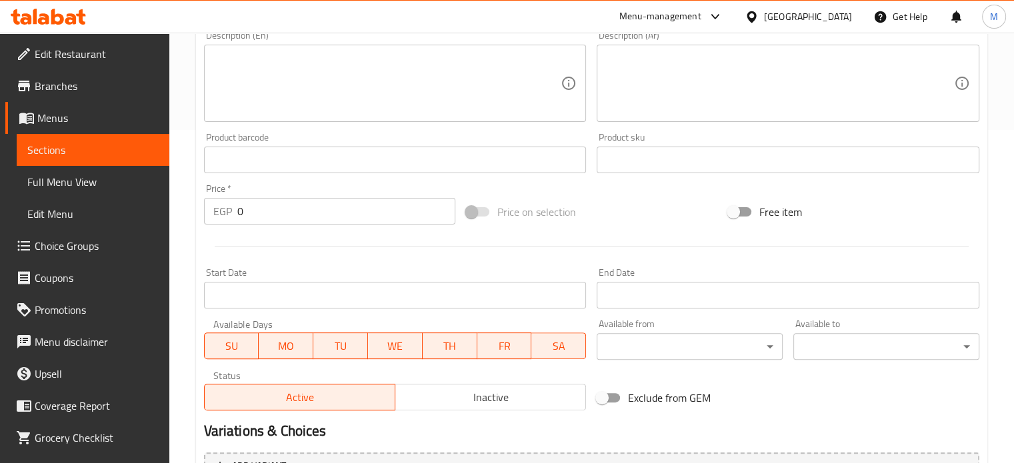
drag, startPoint x: 250, startPoint y: 204, endPoint x: 212, endPoint y: 225, distance: 43.3
click at [213, 225] on div "EGP 0 Price *" at bounding box center [329, 211] width 251 height 27
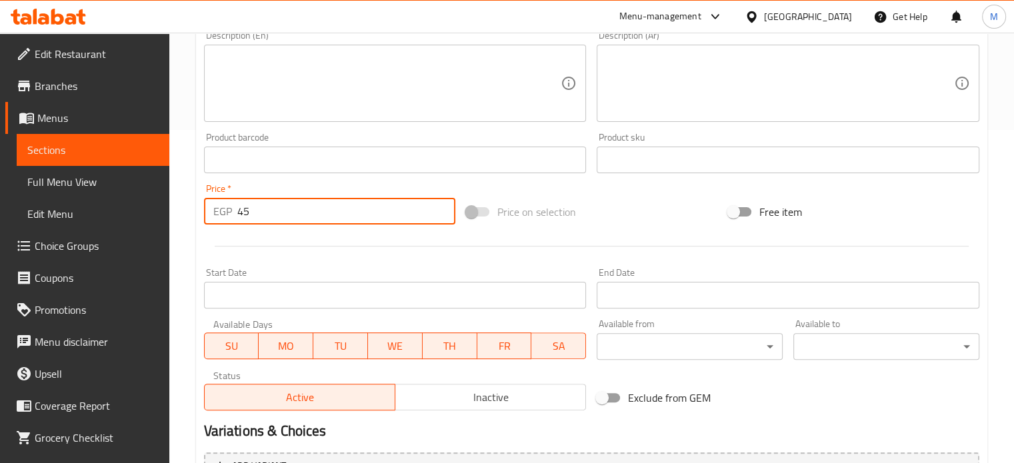
type input "45"
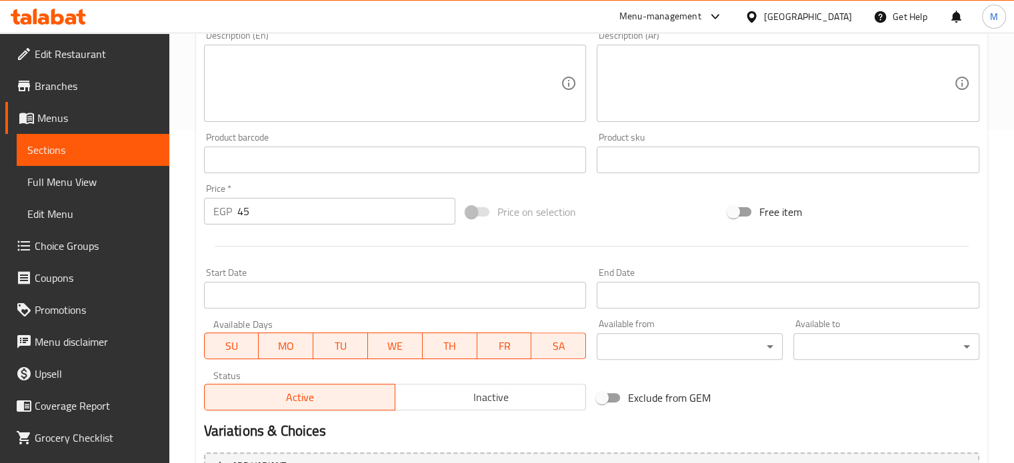
click at [626, 209] on div "Price on selection" at bounding box center [592, 212] width 262 height 36
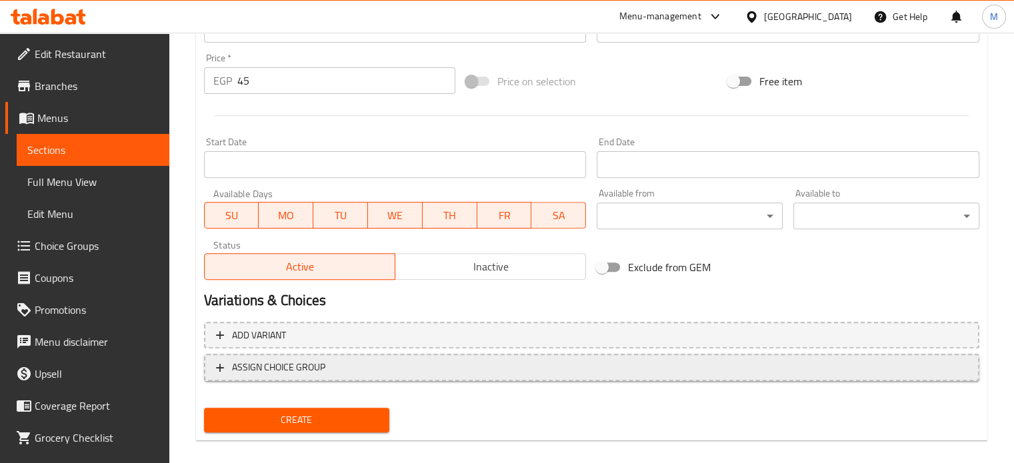
scroll to position [478, 0]
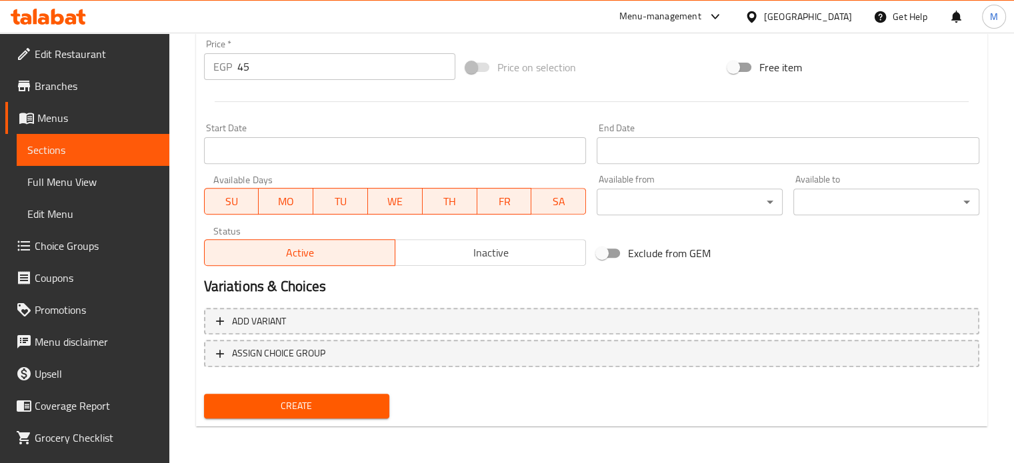
click at [299, 413] on span "Create" at bounding box center [297, 406] width 165 height 17
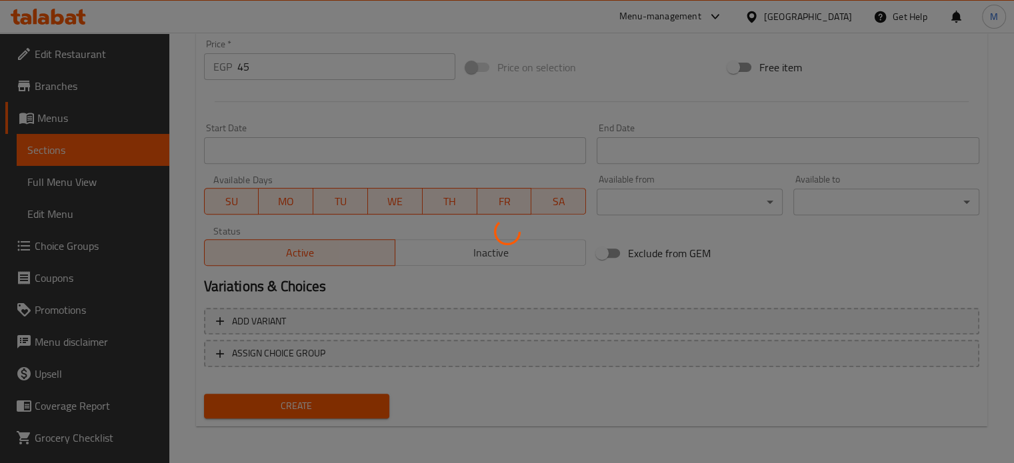
type input "0"
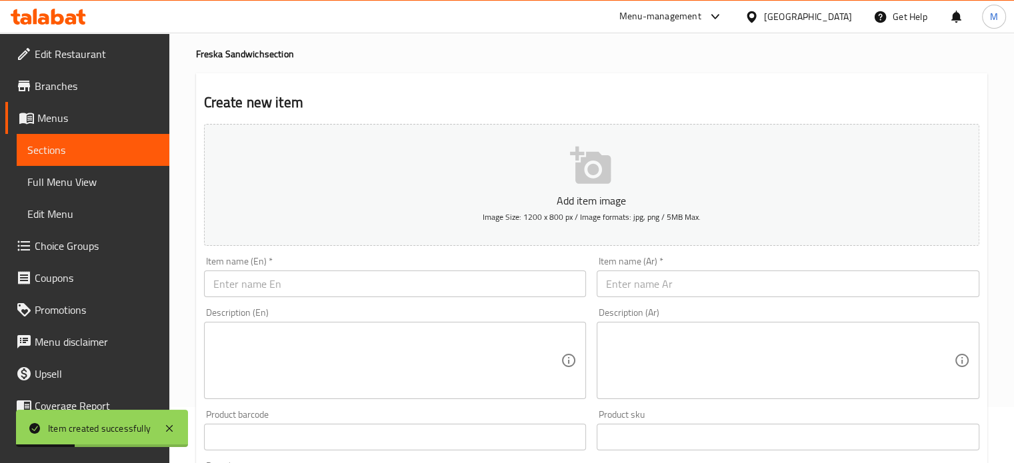
scroll to position [0, 0]
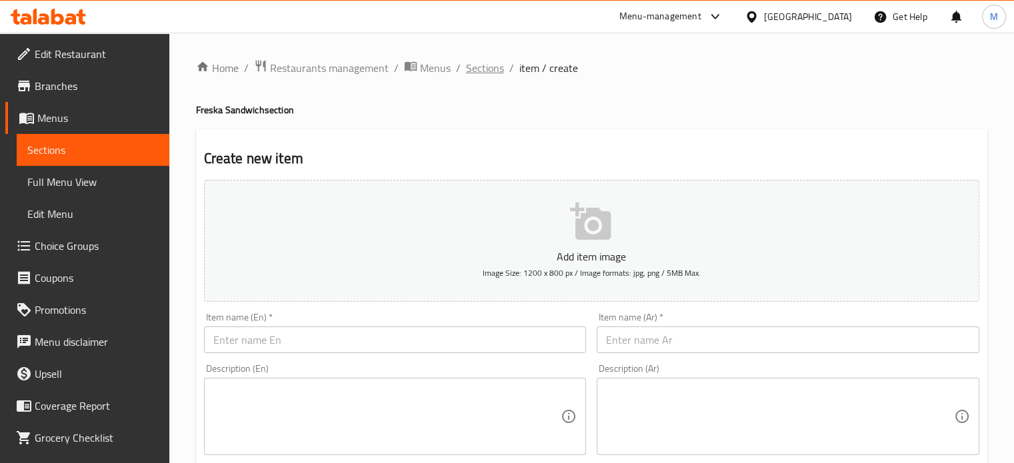
click at [471, 69] on span "Sections" at bounding box center [485, 68] width 38 height 16
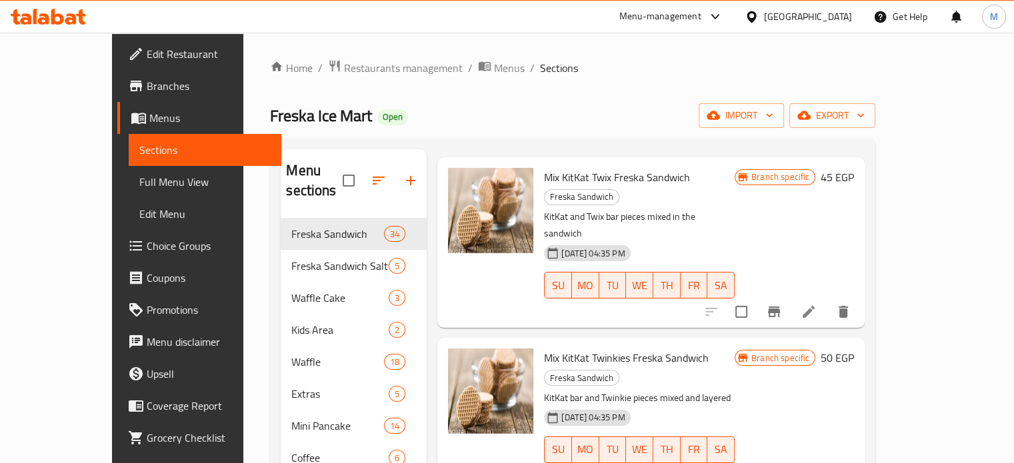
scroll to position [4201, 0]
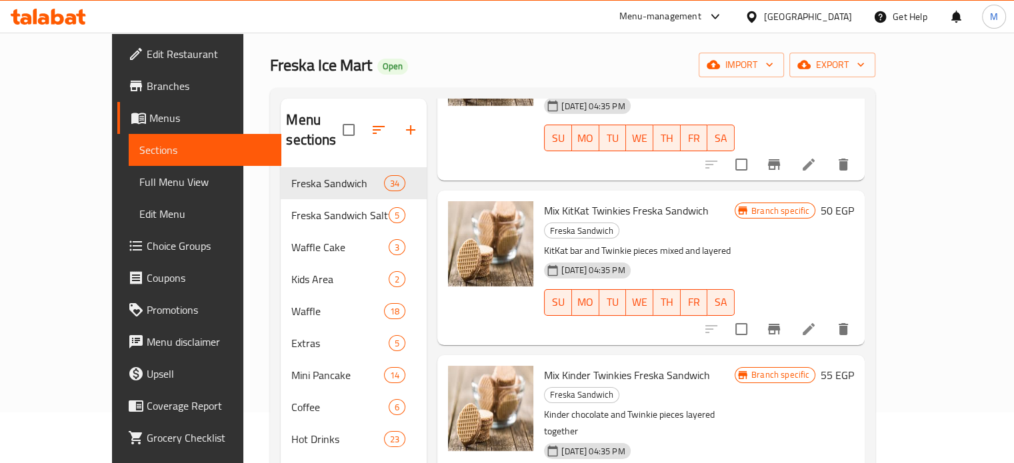
scroll to position [133, 0]
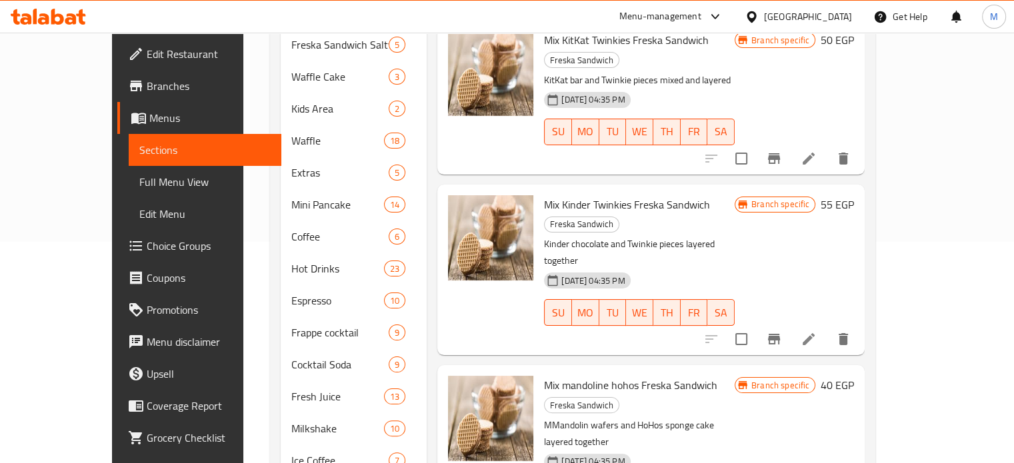
scroll to position [222, 0]
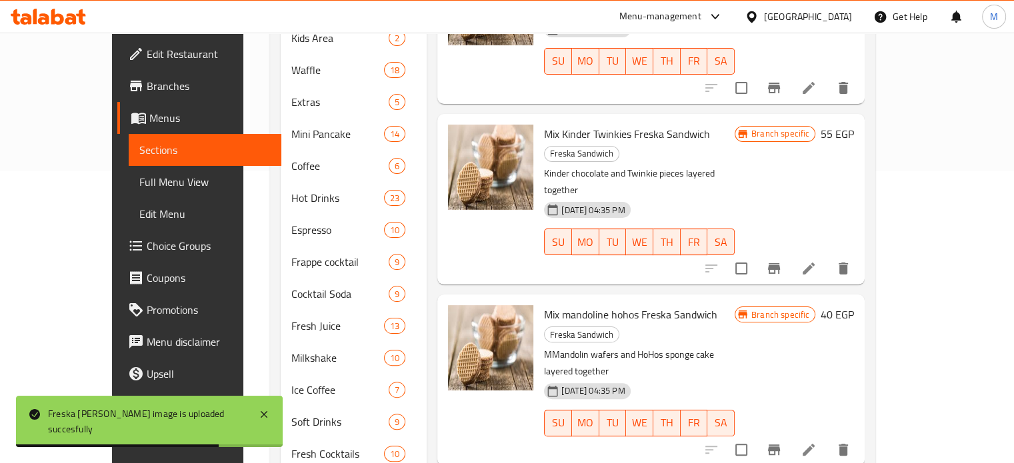
scroll to position [333, 0]
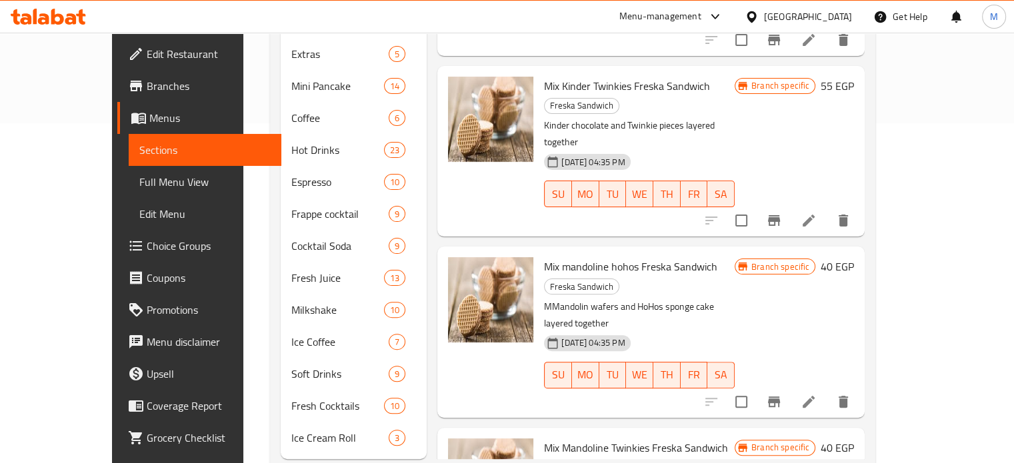
scroll to position [353, 0]
